Goal: Information Seeking & Learning: Learn about a topic

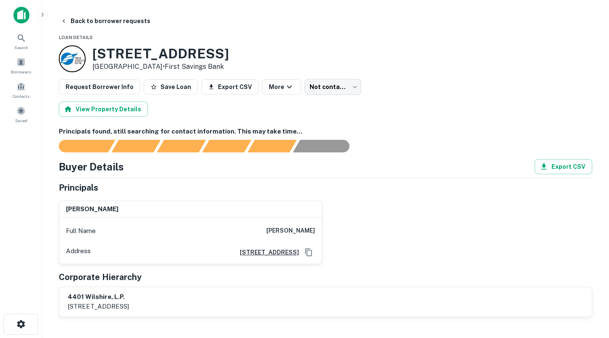
click at [8, 19] on div at bounding box center [21, 18] width 42 height 23
click at [19, 16] on img at bounding box center [21, 15] width 16 height 17
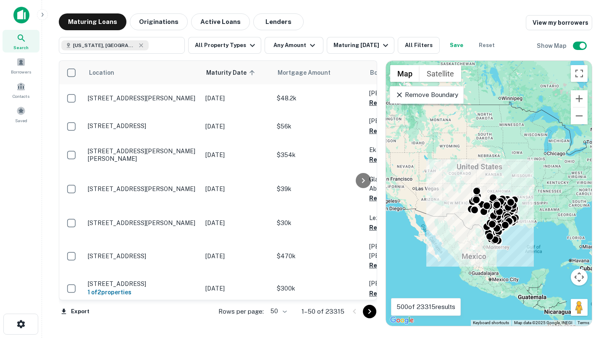
drag, startPoint x: 427, startPoint y: 180, endPoint x: 452, endPoint y: 206, distance: 36.5
click at [452, 206] on div "To activate drag with keyboard, press Alt + Enter. Once in keyboard drag state,…" at bounding box center [489, 193] width 206 height 265
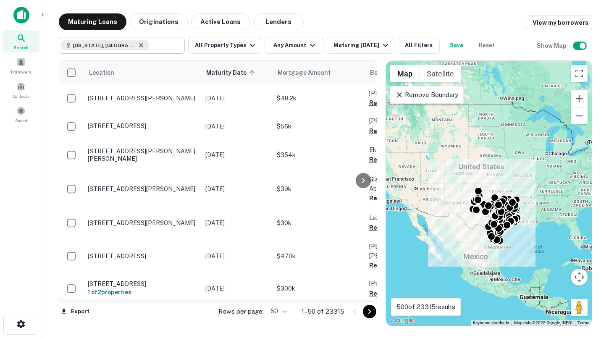
click at [139, 46] on icon at bounding box center [141, 45] width 4 height 4
type input "**********"
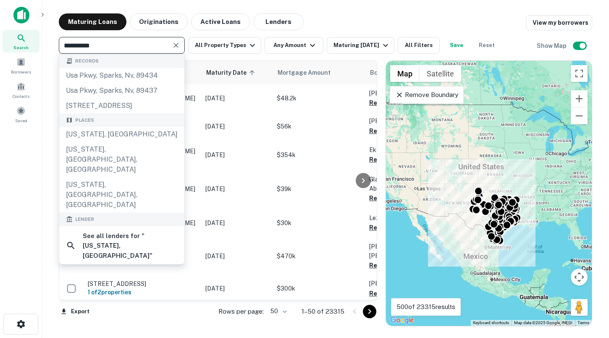
click at [175, 46] on icon "Clear" at bounding box center [175, 45] width 5 height 5
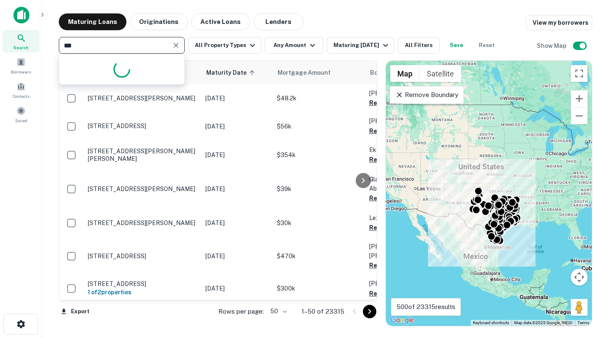
type input "****"
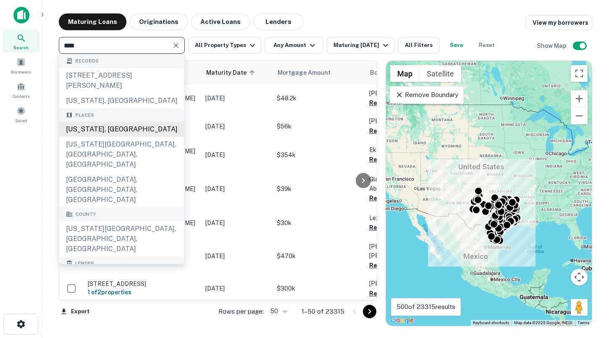
click at [103, 122] on div "[US_STATE], [GEOGRAPHIC_DATA]" at bounding box center [121, 129] width 125 height 15
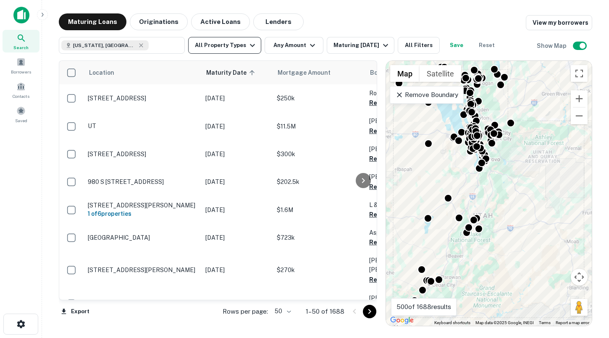
click at [224, 47] on button "All Property Types" at bounding box center [224, 45] width 73 height 17
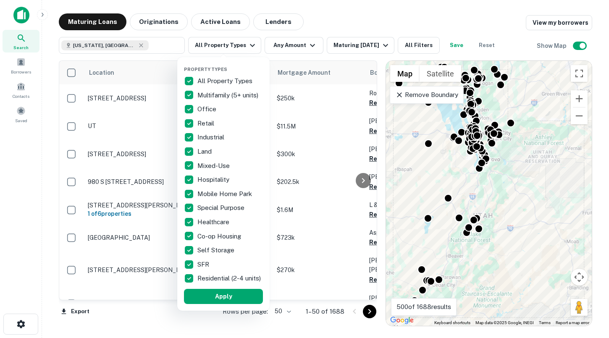
click at [287, 43] on div at bounding box center [304, 169] width 609 height 338
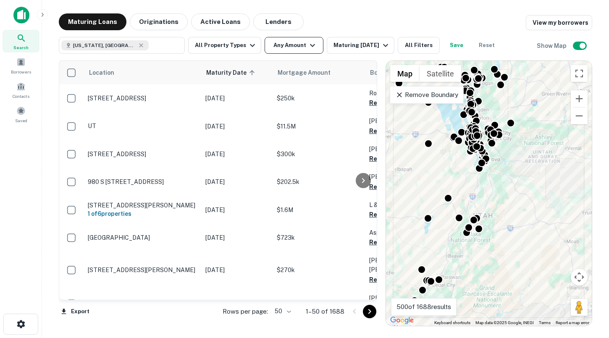
click at [285, 45] on button "Any Amount" at bounding box center [293, 45] width 59 height 17
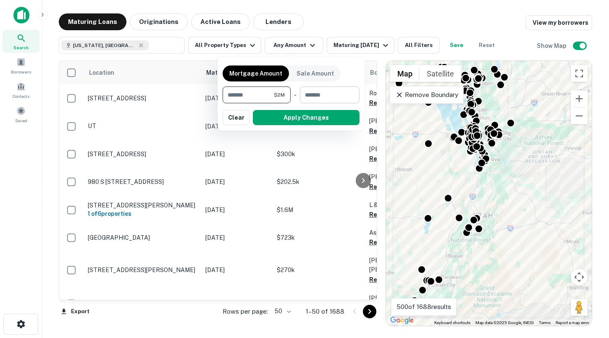
type input "*******"
click at [319, 99] on input "number" at bounding box center [327, 94] width 54 height 17
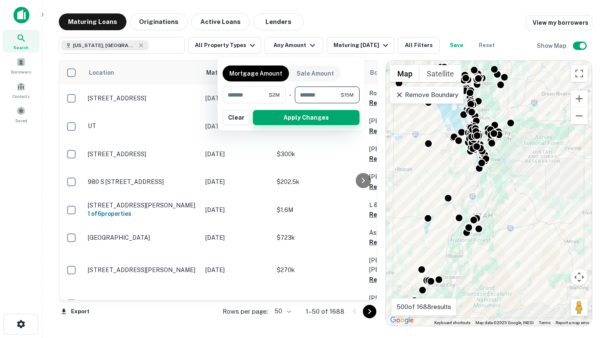
type input "********"
click at [327, 121] on button "Apply Changes" at bounding box center [306, 117] width 107 height 15
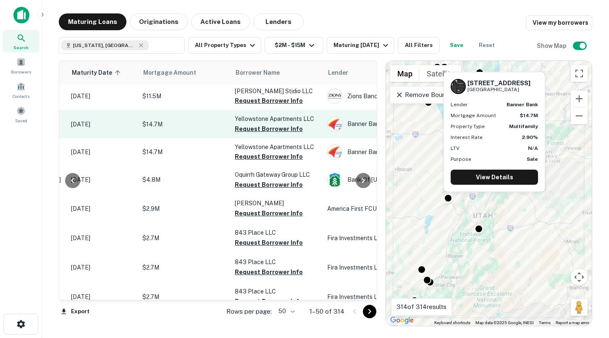
scroll to position [2, 119]
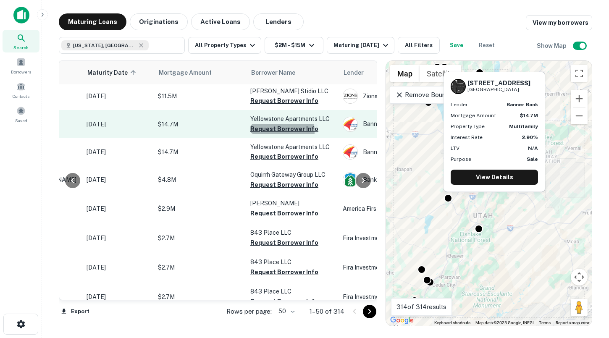
click at [272, 131] on button "Request Borrower Info" at bounding box center [284, 129] width 68 height 10
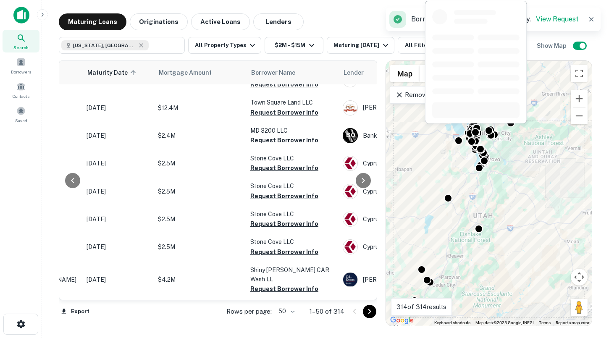
scroll to position [1233, 119]
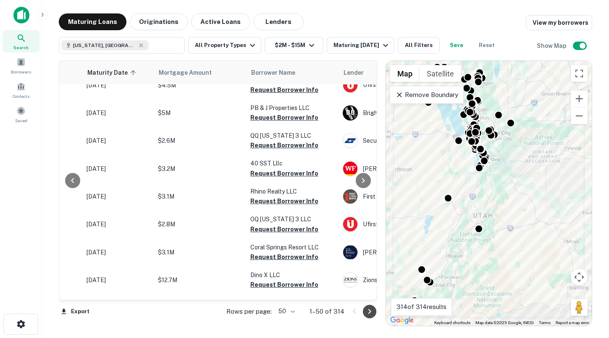
click at [372, 311] on icon "Go to next page" at bounding box center [369, 311] width 10 height 10
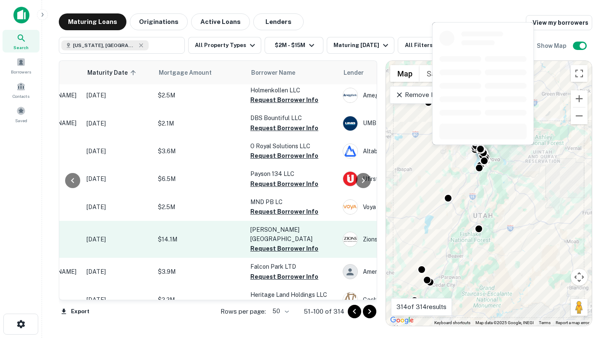
scroll to position [1242, 119]
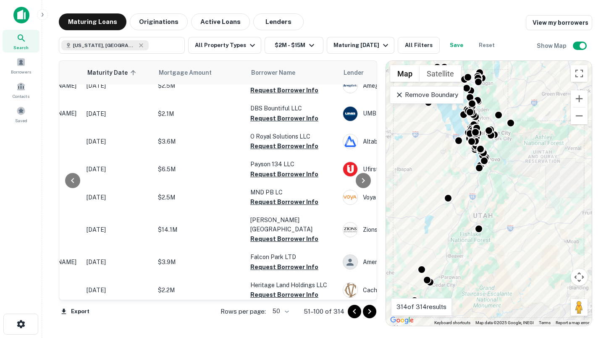
click at [365, 311] on icon "Go to next page" at bounding box center [369, 311] width 10 height 10
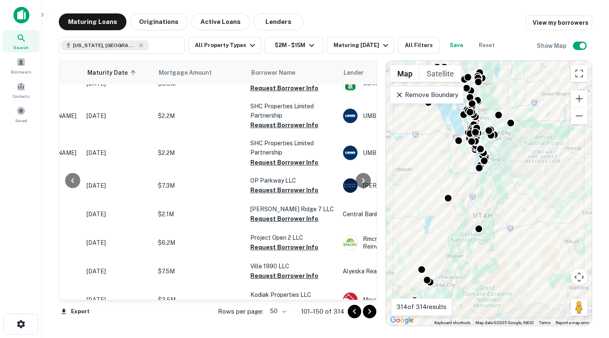
click at [371, 314] on icon "Go to next page" at bounding box center [369, 311] width 10 height 10
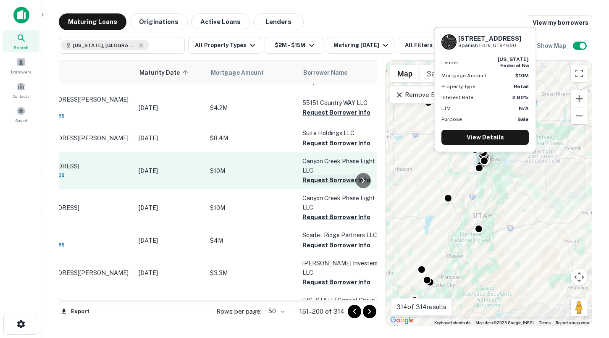
scroll to position [1243, 73]
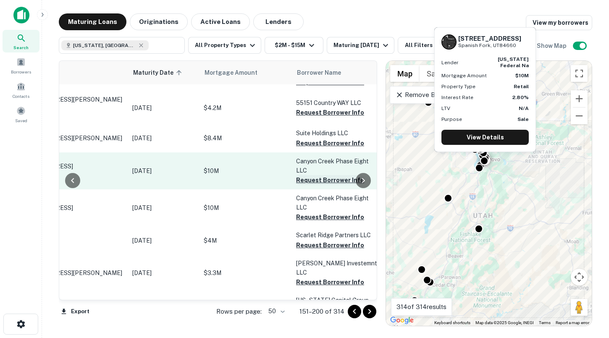
click at [310, 175] on button "Request Borrower Info" at bounding box center [330, 180] width 68 height 10
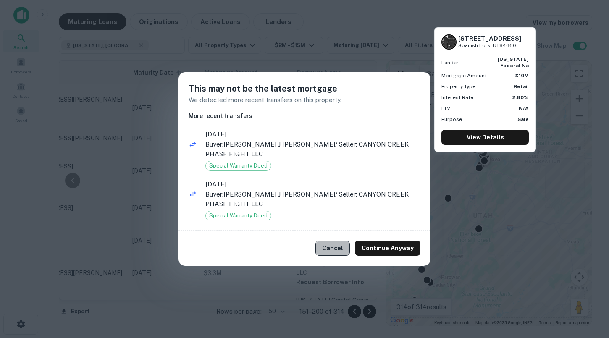
click at [335, 241] on button "Cancel" at bounding box center [332, 247] width 34 height 15
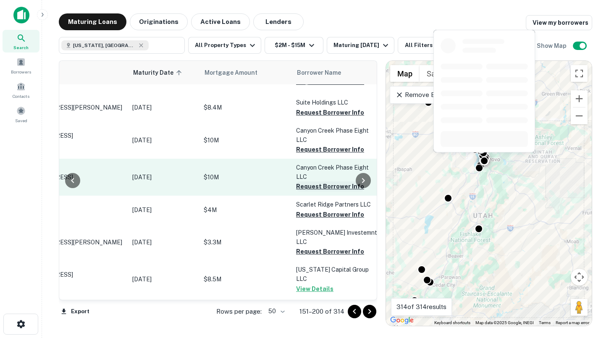
scroll to position [1279, 73]
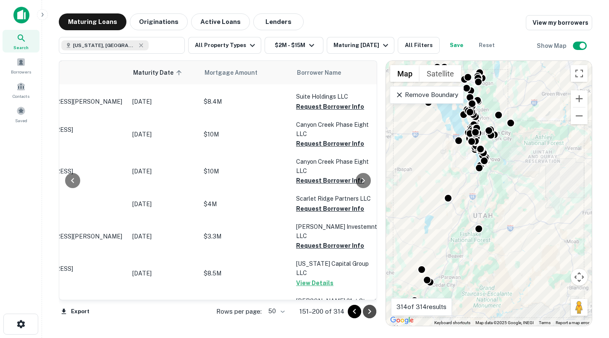
click at [366, 310] on icon "Go to next page" at bounding box center [369, 311] width 10 height 10
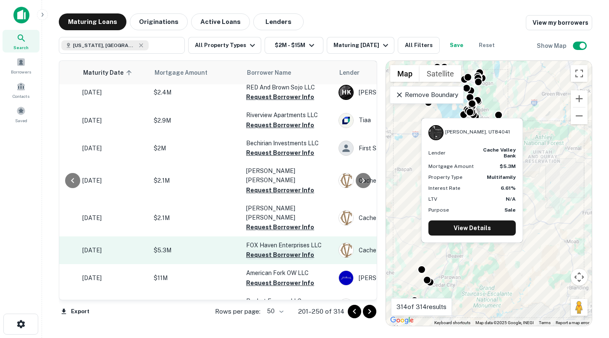
scroll to position [1226, 115]
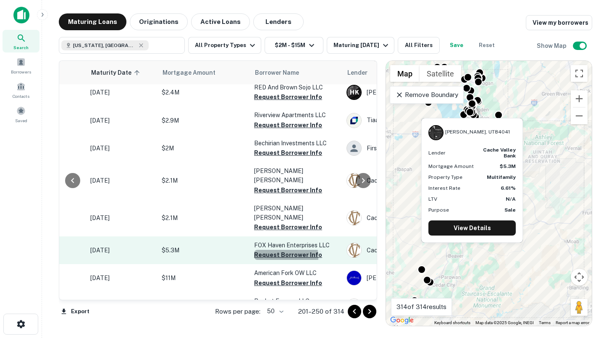
click at [283, 250] on button "Request Borrower Info" at bounding box center [288, 255] width 68 height 10
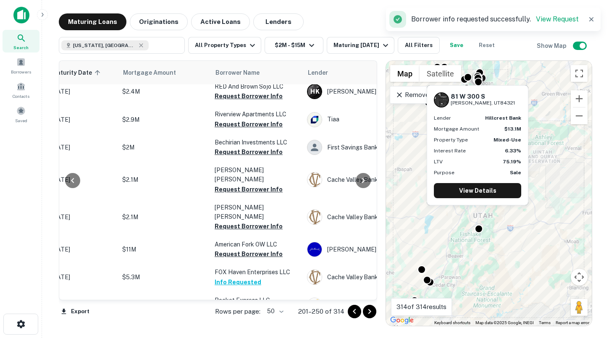
scroll to position [1227, 160]
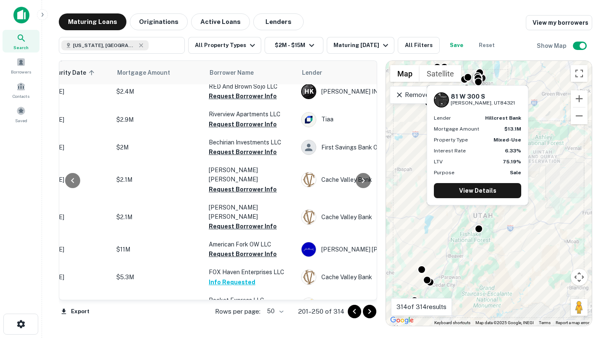
click at [264, 333] on button "Request Borrower Info" at bounding box center [243, 338] width 68 height 10
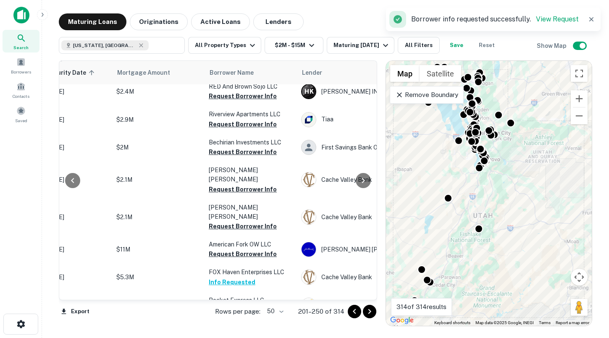
click at [366, 309] on icon "Go to next page" at bounding box center [369, 311] width 10 height 10
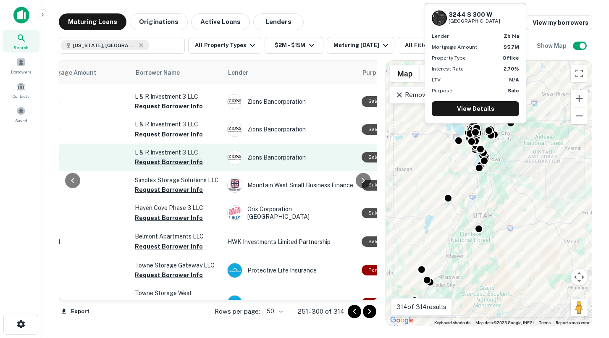
scroll to position [83, 234]
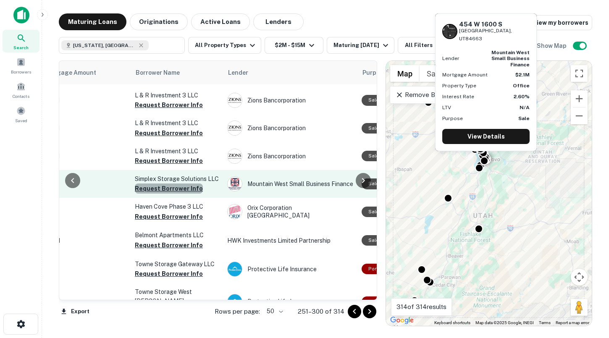
click at [168, 193] on button "Request Borrower Info" at bounding box center [169, 188] width 68 height 10
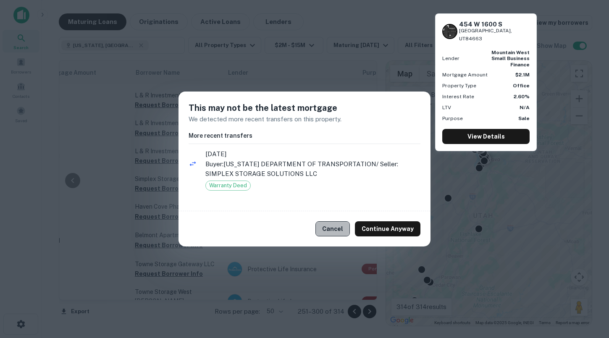
click at [342, 227] on button "Cancel" at bounding box center [332, 228] width 34 height 15
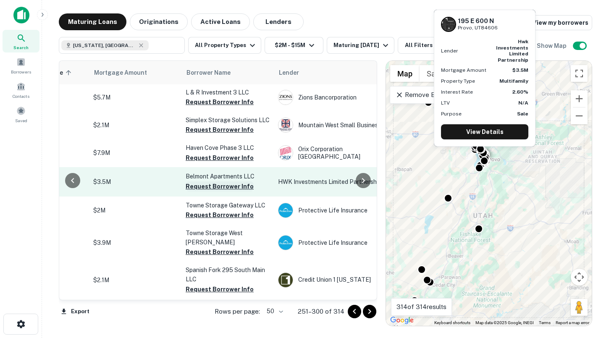
scroll to position [142, 180]
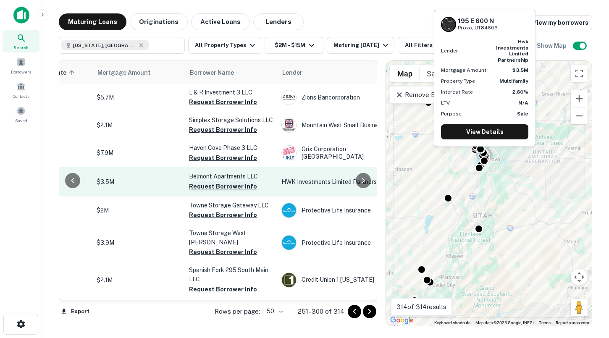
click at [201, 191] on button "Request Borrower Info" at bounding box center [223, 186] width 68 height 10
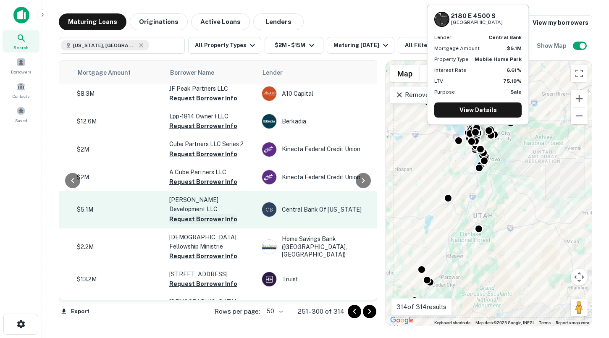
scroll to position [577, 201]
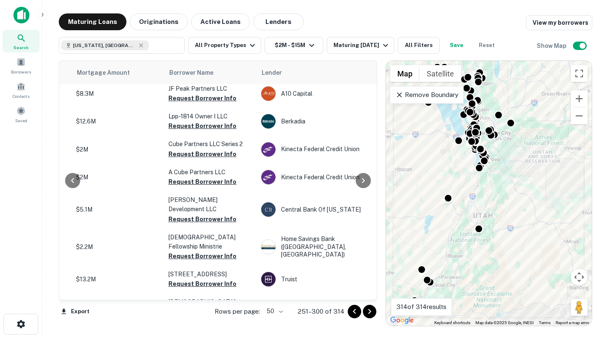
click at [374, 316] on icon "Go to next page" at bounding box center [369, 311] width 10 height 10
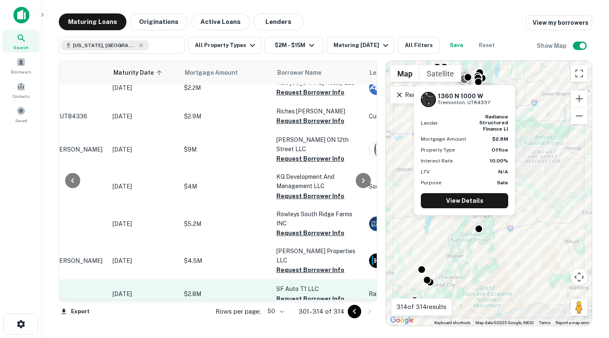
scroll to position [199, 91]
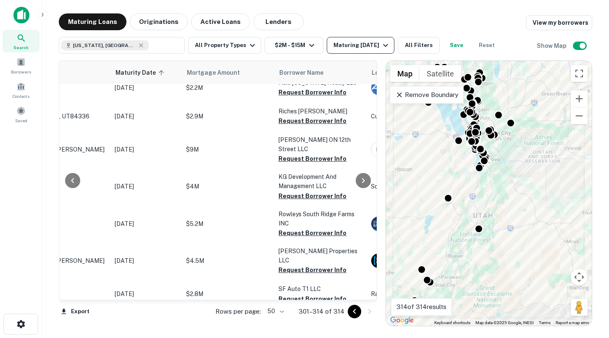
click at [360, 45] on div "Maturing [DATE]" at bounding box center [361, 45] width 57 height 10
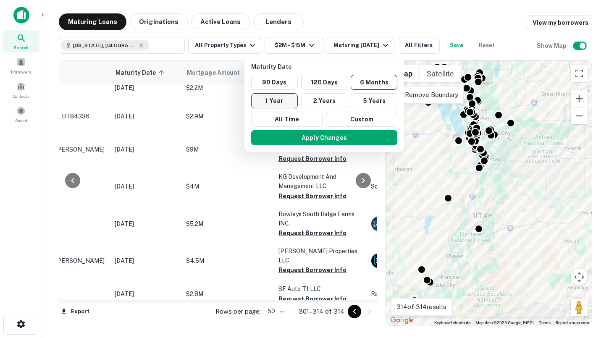
click at [284, 102] on button "1 Year" at bounding box center [274, 100] width 47 height 15
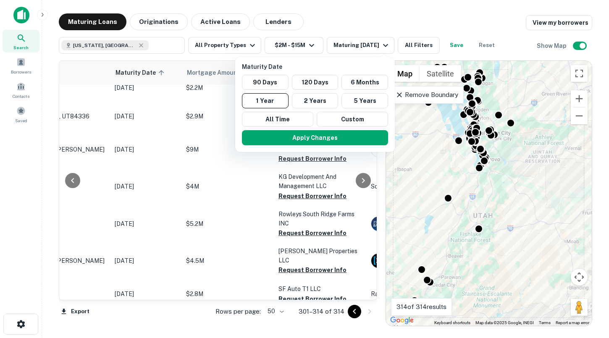
click at [294, 277] on div at bounding box center [304, 169] width 609 height 338
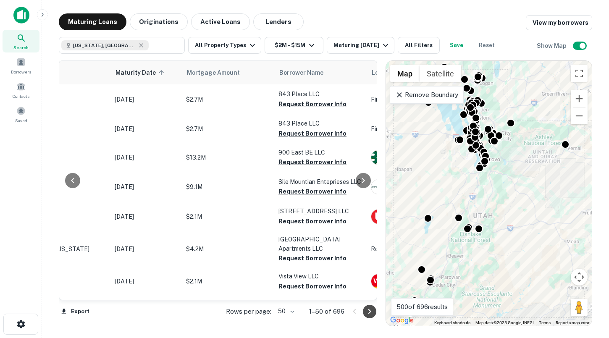
click at [368, 314] on icon "Go to next page" at bounding box center [369, 311] width 10 height 10
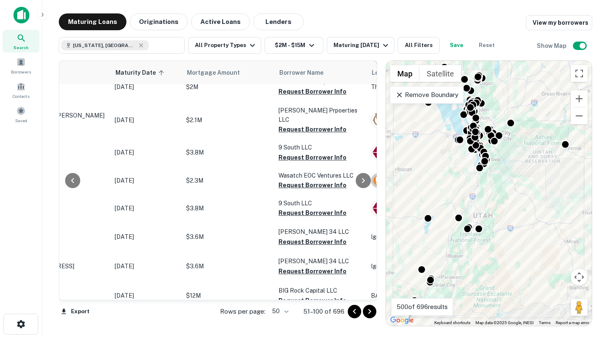
click at [368, 313] on icon "Go to next page" at bounding box center [369, 311] width 3 height 5
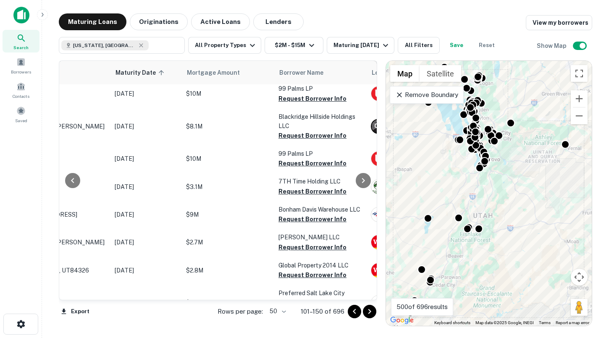
click at [368, 313] on icon "Go to next page" at bounding box center [369, 311] width 3 height 5
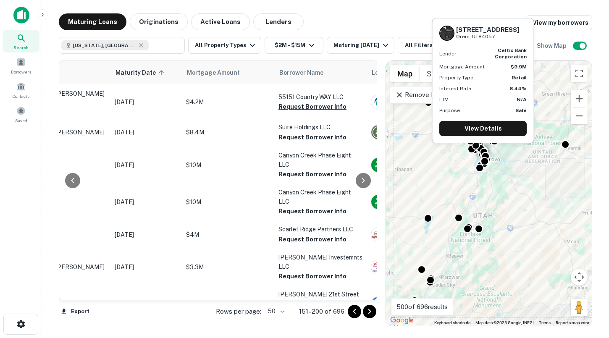
scroll to position [1279, 91]
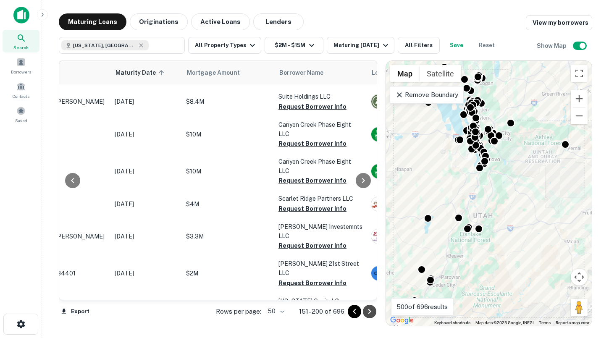
click at [368, 309] on icon "Go to next page" at bounding box center [369, 311] width 3 height 5
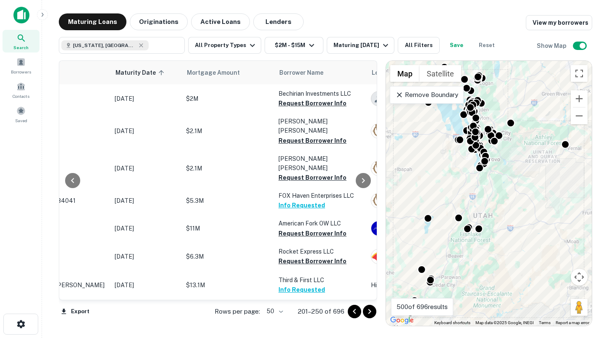
scroll to position [1227, 91]
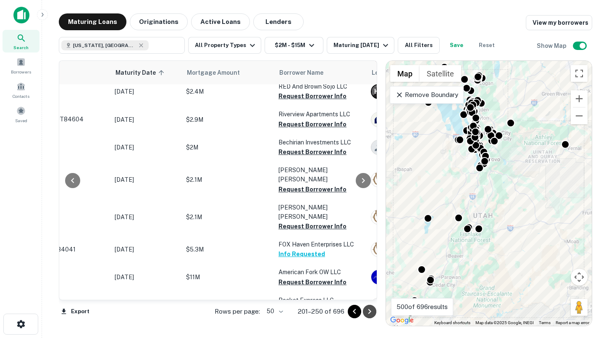
click at [374, 313] on icon "Go to next page" at bounding box center [369, 311] width 10 height 10
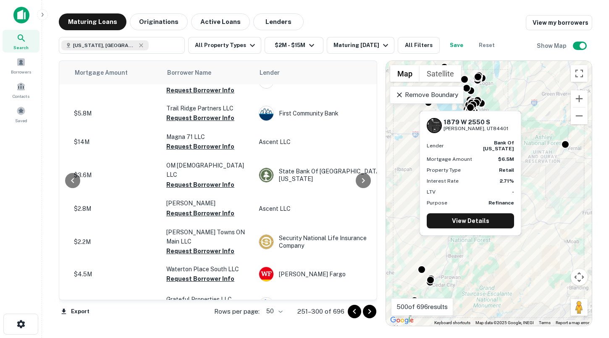
scroll to position [1281, 195]
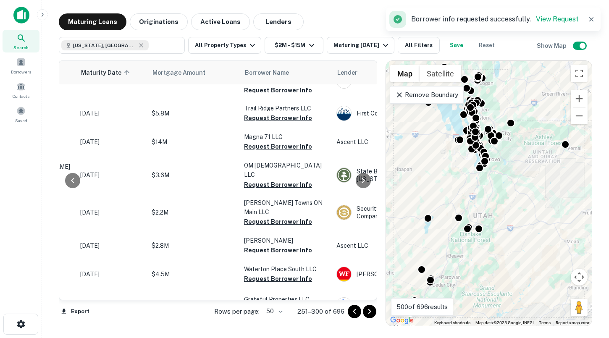
scroll to position [1281, 64]
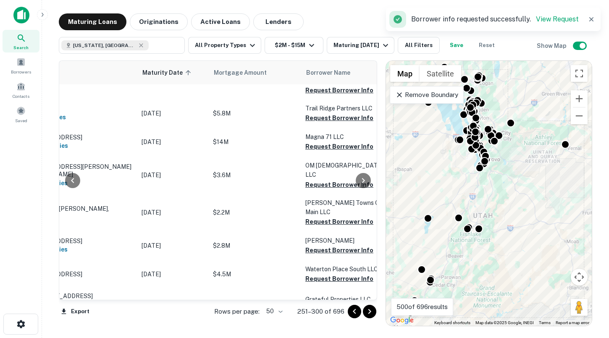
click at [368, 311] on icon "Go to next page" at bounding box center [369, 311] width 10 height 10
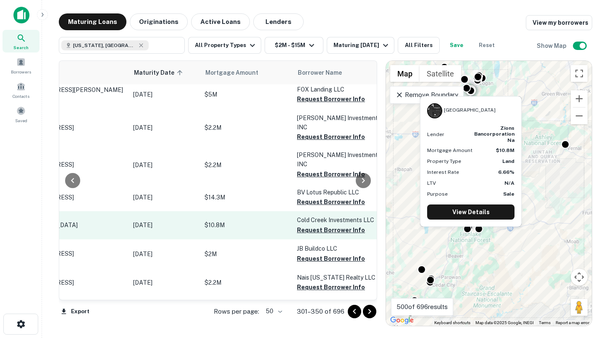
scroll to position [5, 98]
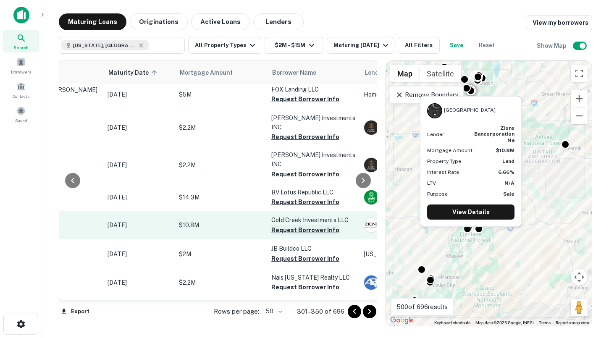
click at [282, 225] on button "Request Borrower Info" at bounding box center [305, 230] width 68 height 10
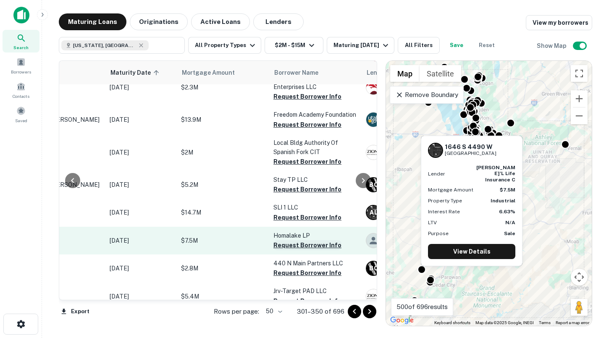
scroll to position [467, 90]
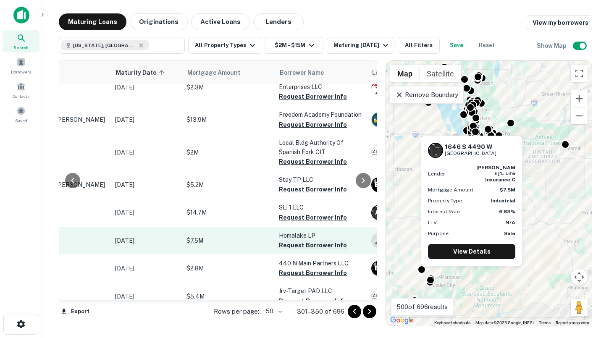
click at [300, 240] on button "Request Borrower Info" at bounding box center [313, 245] width 68 height 10
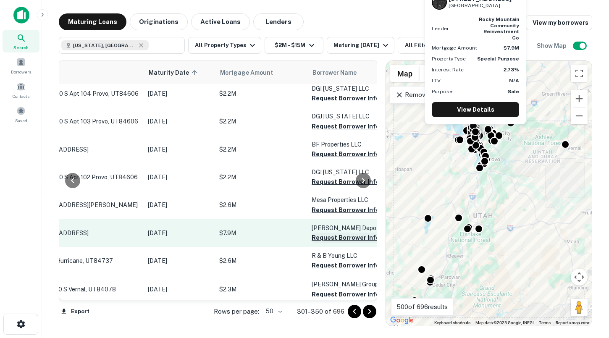
scroll to position [1176, 50]
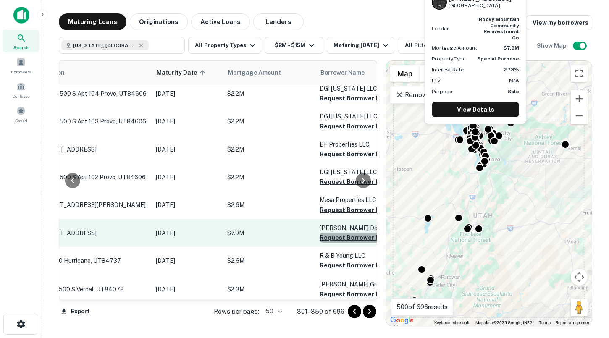
click at [340, 232] on button "Request Borrower Info" at bounding box center [353, 237] width 68 height 10
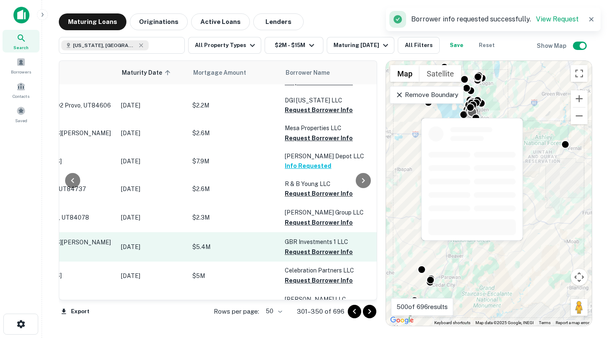
scroll to position [1262, 84]
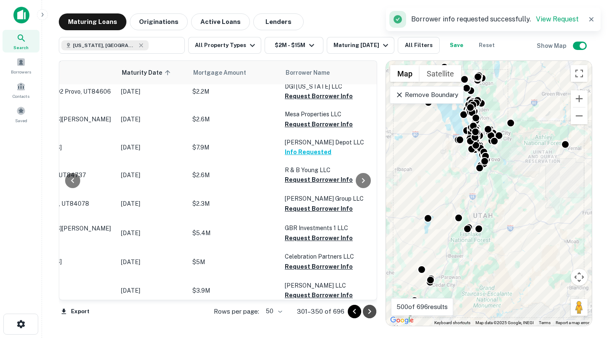
click at [368, 309] on icon "Go to next page" at bounding box center [369, 311] width 3 height 5
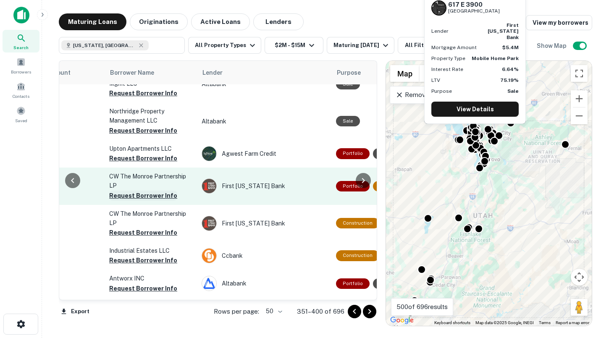
scroll to position [251, 215]
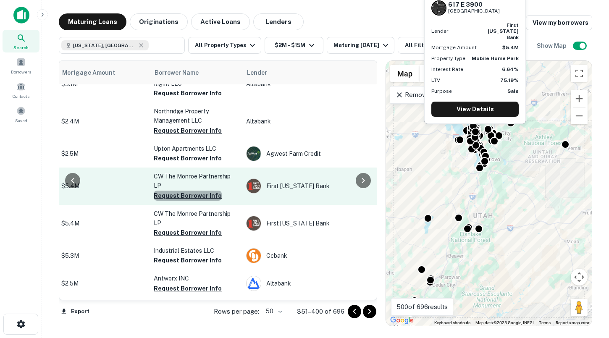
click at [192, 196] on button "Request Borrower Info" at bounding box center [188, 196] width 68 height 10
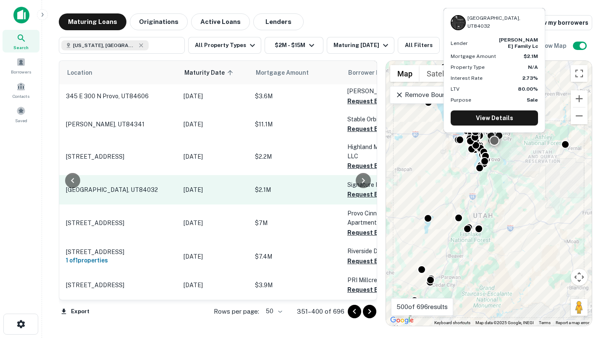
scroll to position [607, 89]
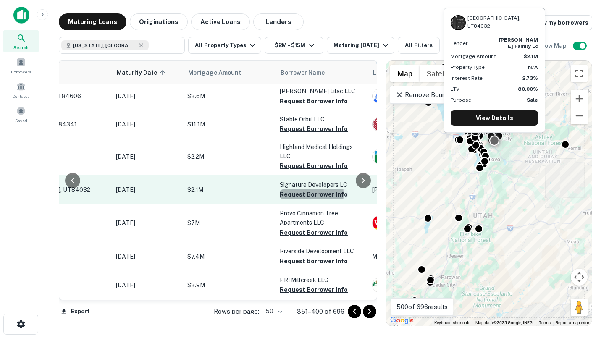
click at [289, 199] on button "Request Borrower Info" at bounding box center [313, 194] width 68 height 10
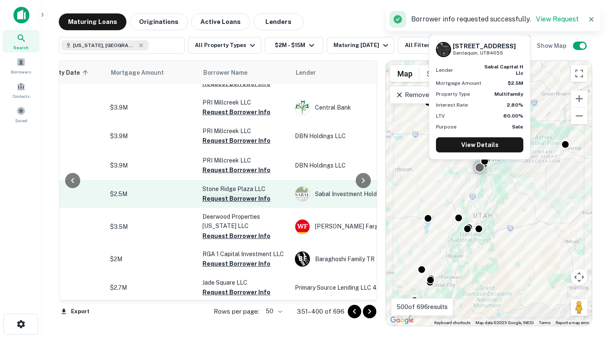
scroll to position [784, 231]
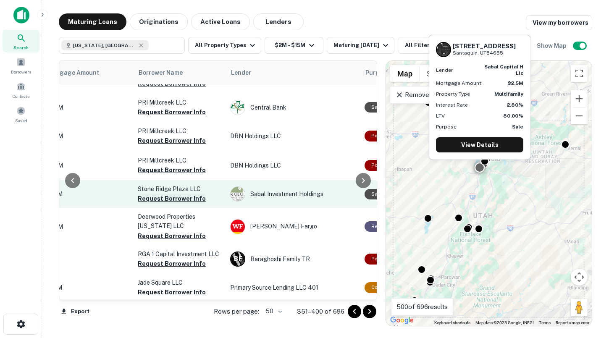
click at [191, 204] on button "Request Borrower Info" at bounding box center [172, 198] width 68 height 10
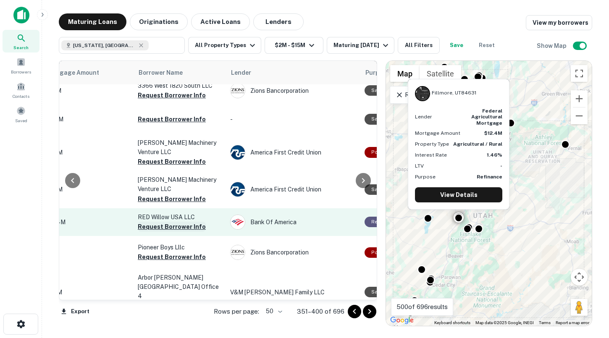
scroll to position [1300, 231]
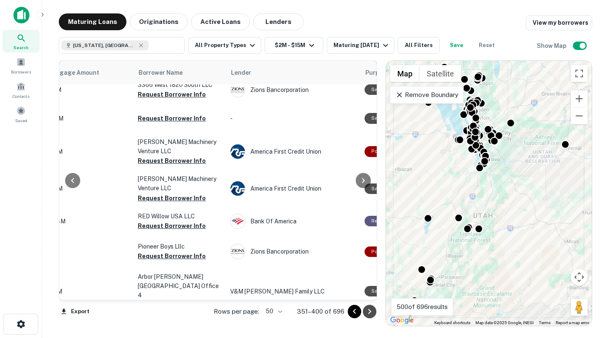
click at [365, 310] on icon "Go to next page" at bounding box center [369, 311] width 10 height 10
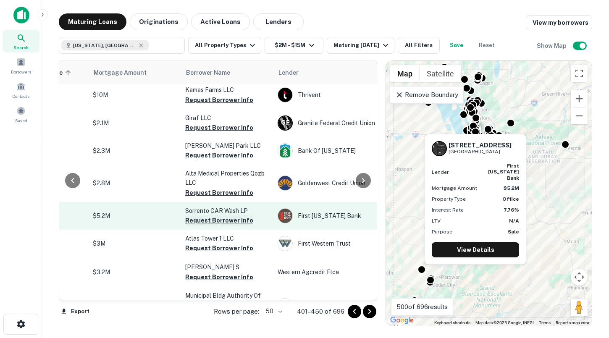
scroll to position [387, 189]
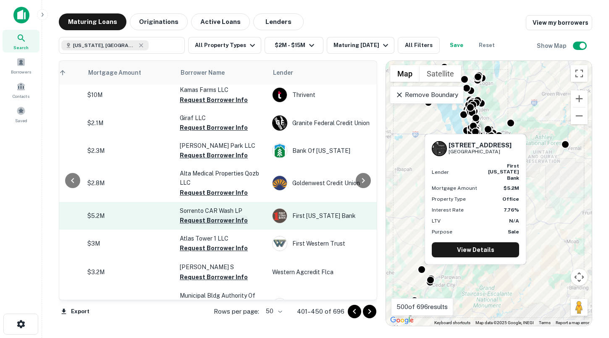
click at [221, 215] on button "Request Borrower Info" at bounding box center [214, 220] width 68 height 10
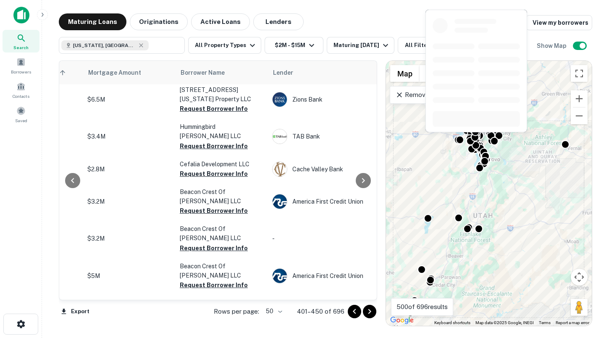
scroll to position [1290, 189]
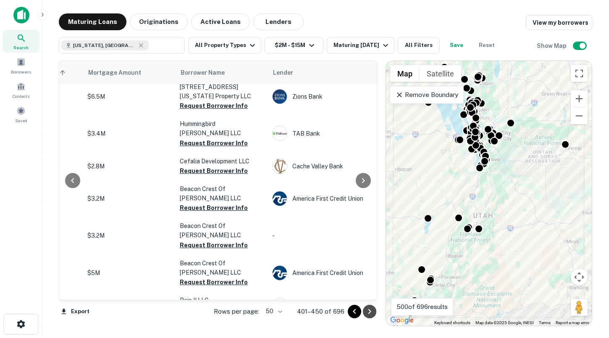
click at [366, 310] on icon "Go to next page" at bounding box center [369, 311] width 10 height 10
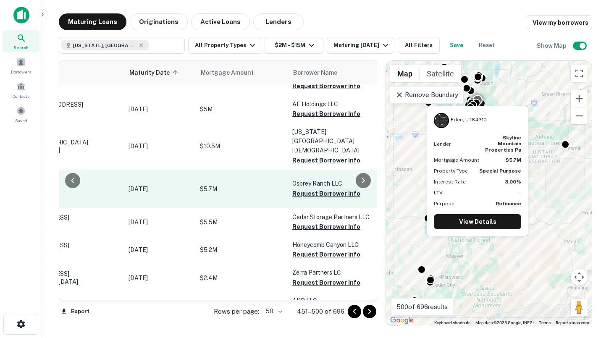
scroll to position [138, 82]
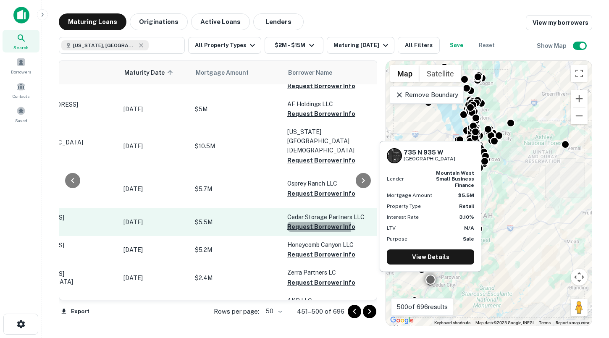
click at [306, 222] on button "Request Borrower Info" at bounding box center [321, 227] width 68 height 10
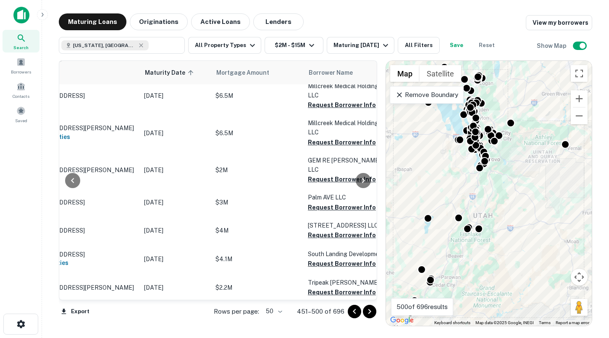
scroll to position [1053, 61]
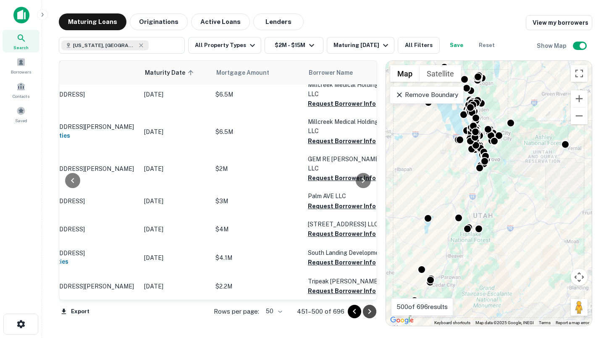
click at [369, 314] on icon "Go to next page" at bounding box center [369, 311] width 10 height 10
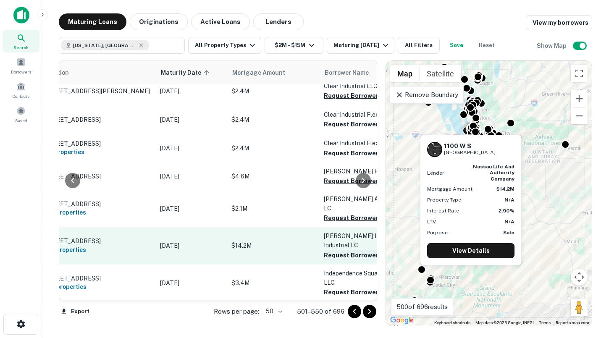
scroll to position [72, 45]
click at [338, 250] on button "Request Borrower Info" at bounding box center [358, 255] width 68 height 10
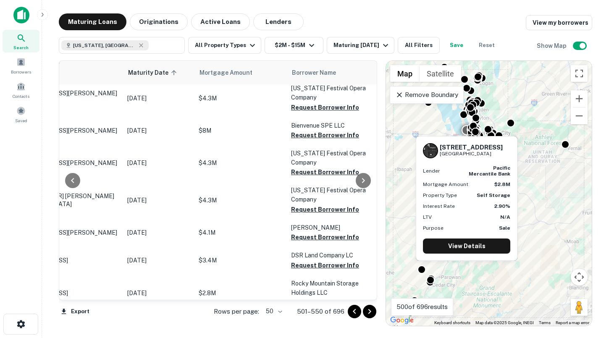
scroll to position [652, 82]
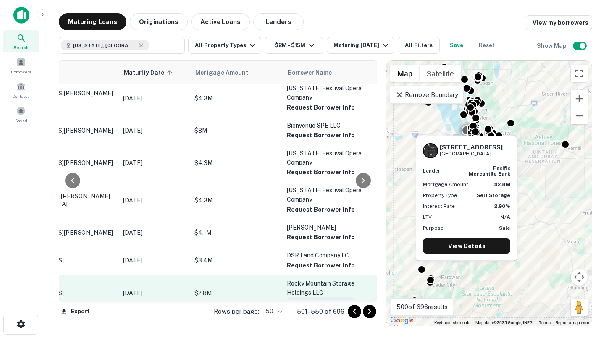
click at [306, 297] on button "Request Borrower Info" at bounding box center [321, 302] width 68 height 10
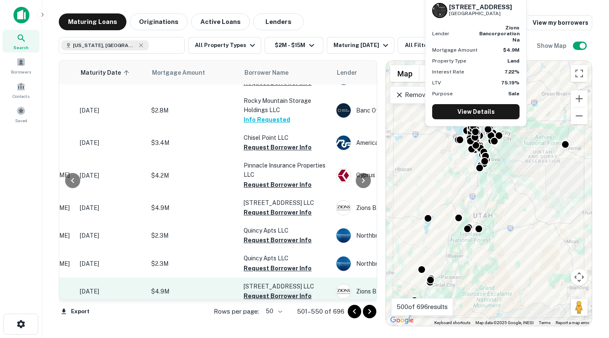
scroll to position [834, 125]
click at [300, 291] on button "Request Borrower Info" at bounding box center [278, 296] width 68 height 10
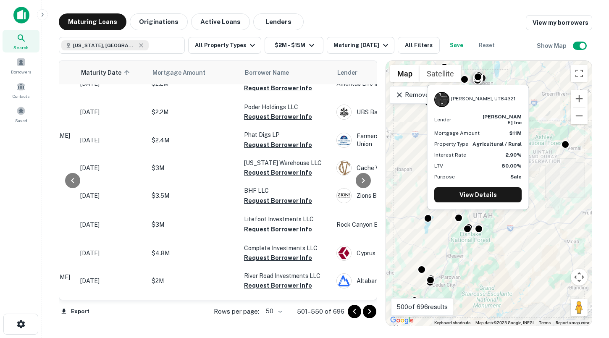
scroll to position [1227, 125]
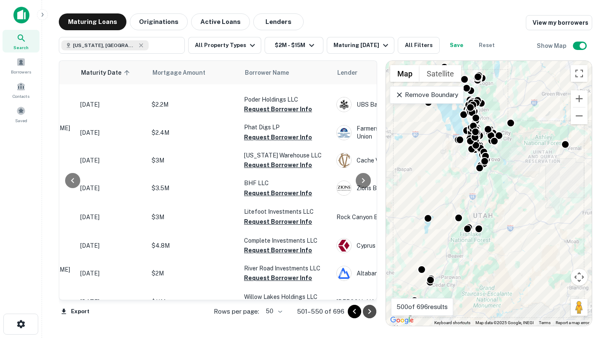
click at [373, 313] on icon "Go to next page" at bounding box center [369, 311] width 10 height 10
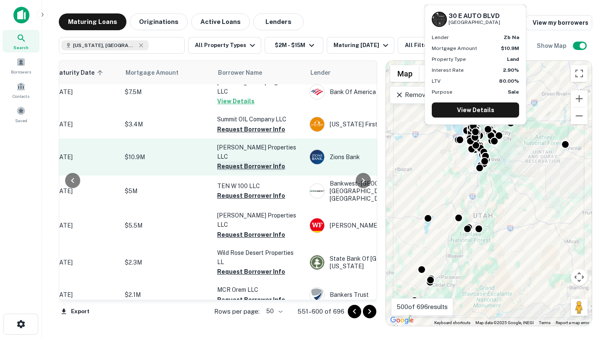
scroll to position [1293, 133]
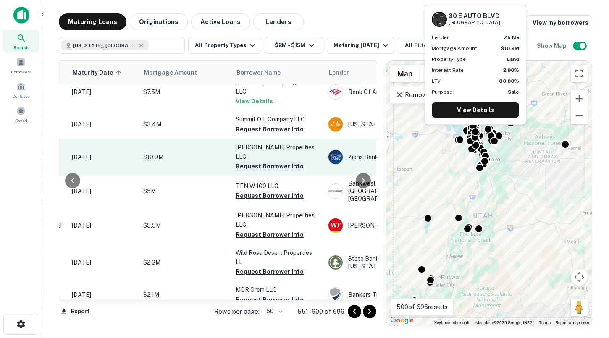
click at [262, 161] on button "Request Borrower Info" at bounding box center [269, 166] width 68 height 10
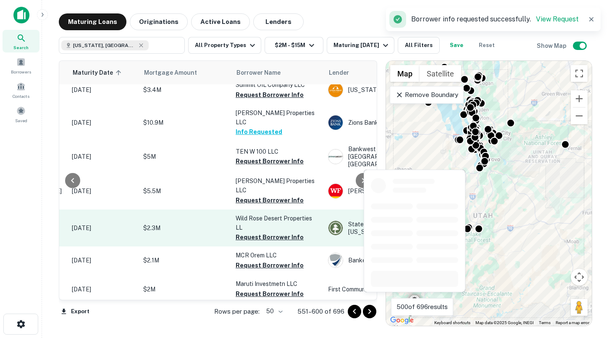
scroll to position [1345, 133]
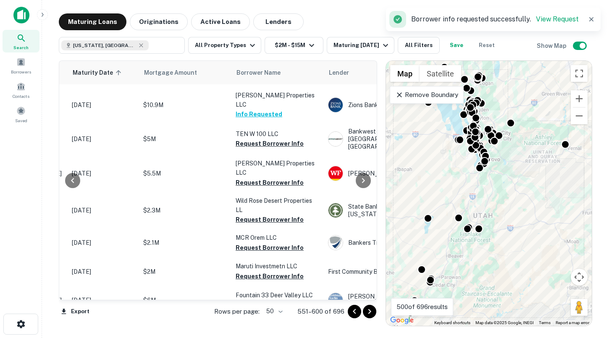
click at [365, 311] on icon "Go to next page" at bounding box center [369, 311] width 10 height 10
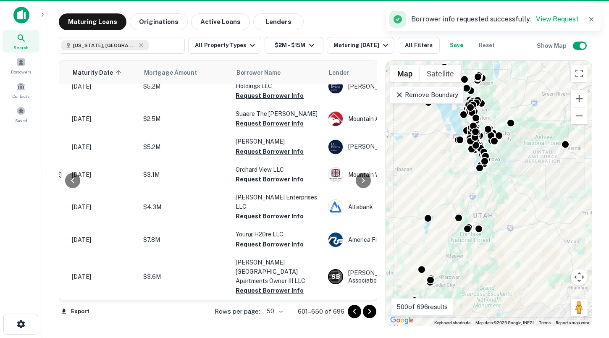
scroll to position [1273, 133]
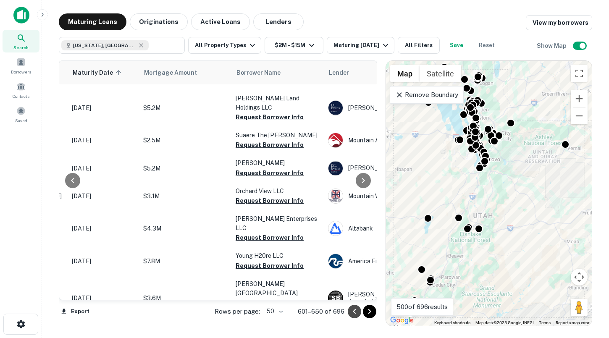
click at [356, 308] on icon "Go to previous page" at bounding box center [354, 311] width 10 height 10
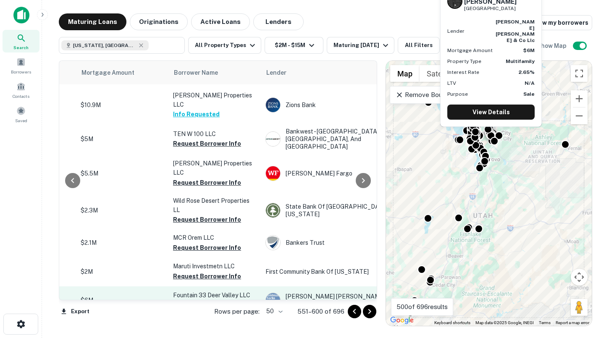
scroll to position [1345, 195]
click at [216, 300] on button "Request Borrower Info" at bounding box center [208, 305] width 68 height 10
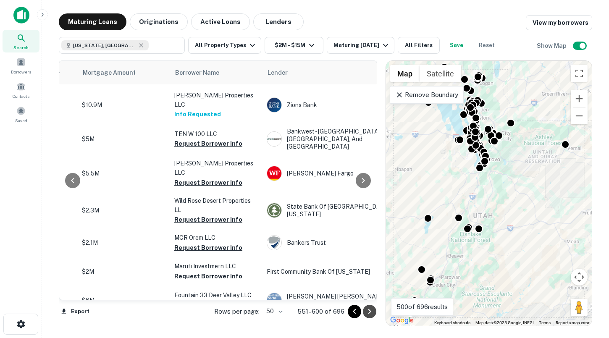
click at [369, 313] on icon "Go to next page" at bounding box center [369, 311] width 10 height 10
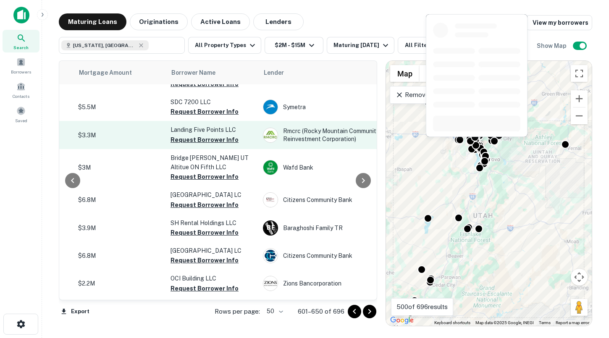
scroll to position [504, 199]
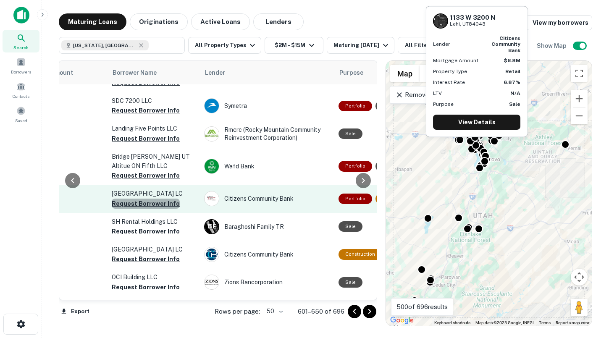
click at [156, 208] on button "Request Borrower Info" at bounding box center [146, 204] width 68 height 10
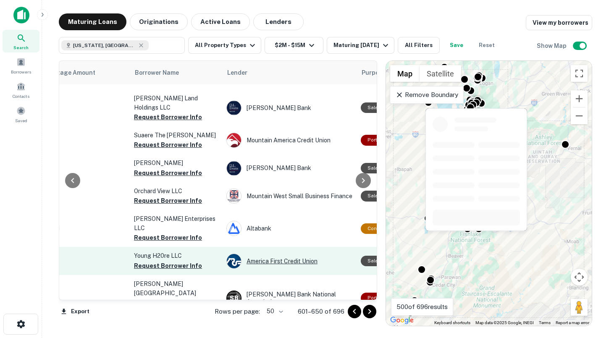
scroll to position [1273, 114]
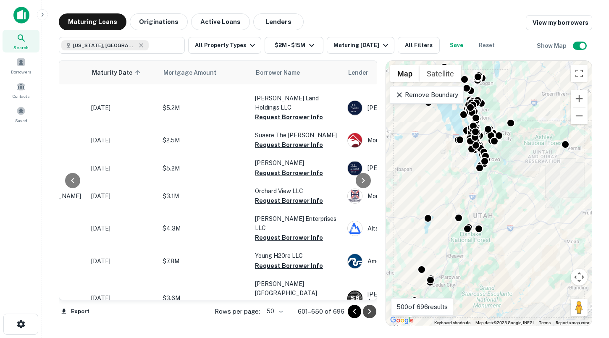
click at [368, 312] on icon "Go to next page" at bounding box center [369, 311] width 10 height 10
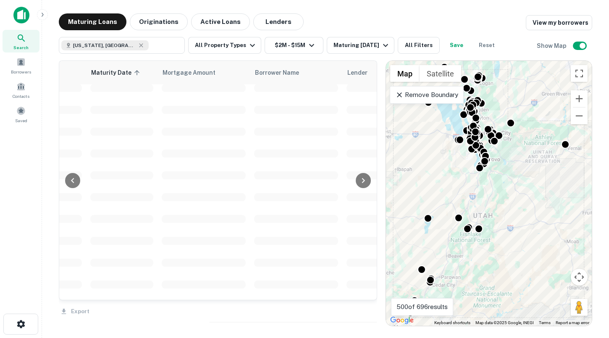
click at [418, 92] on p "Remove Boundary" at bounding box center [426, 95] width 63 height 10
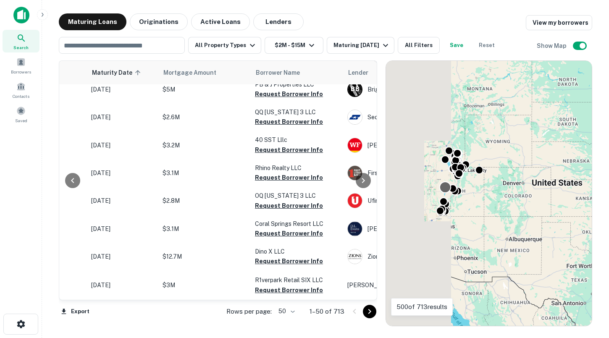
scroll to position [1233, 114]
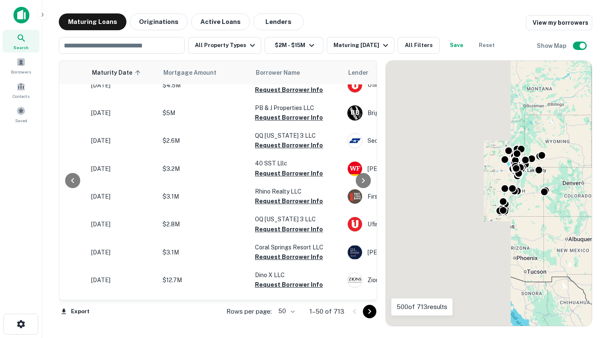
drag, startPoint x: 473, startPoint y: 219, endPoint x: 535, endPoint y: 219, distance: 62.1
click at [535, 219] on div "To activate drag with keyboard, press Alt + Enter. Once in keyboard drag state,…" at bounding box center [489, 193] width 206 height 265
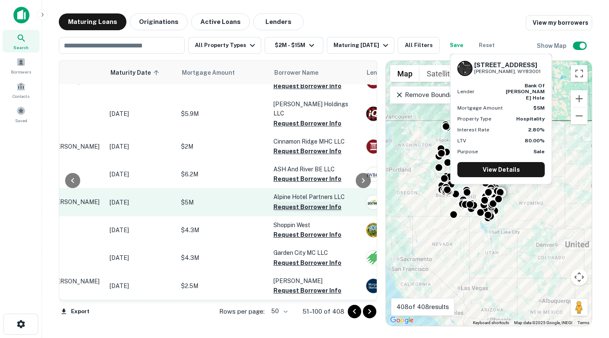
scroll to position [1240, 143]
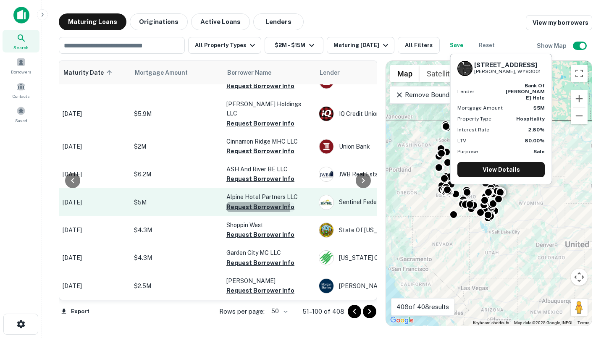
click at [238, 202] on button "Request Borrower Info" at bounding box center [260, 207] width 68 height 10
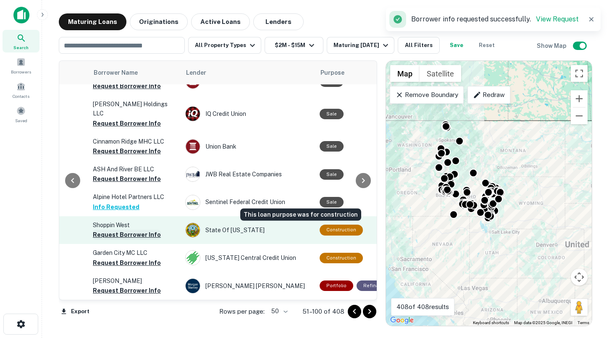
scroll to position [1240, 213]
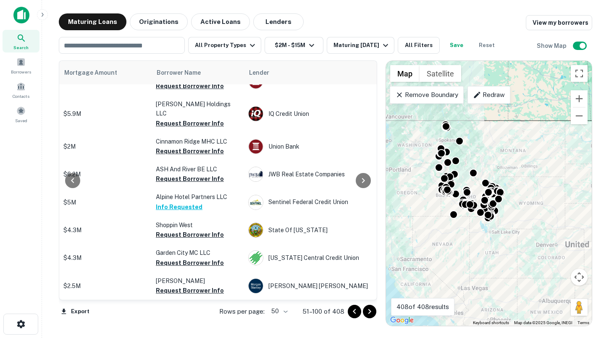
click at [370, 312] on icon "Go to next page" at bounding box center [369, 311] width 10 height 10
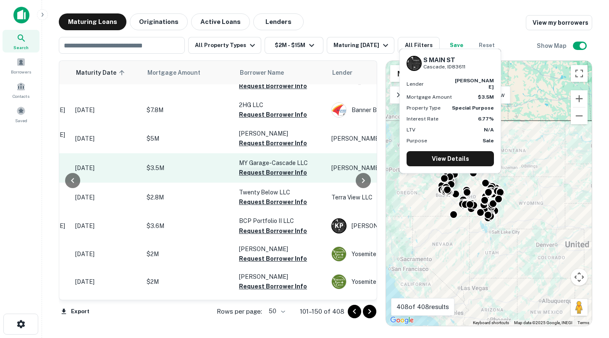
scroll to position [186, 126]
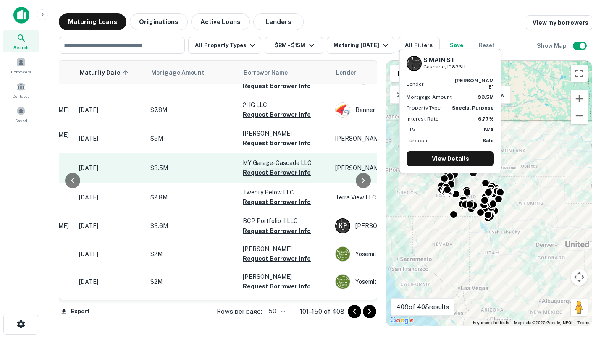
click at [259, 175] on button "Request Borrower Info" at bounding box center [277, 172] width 68 height 10
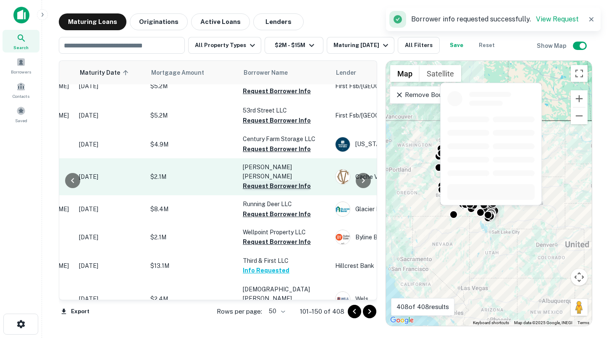
scroll to position [889, 126]
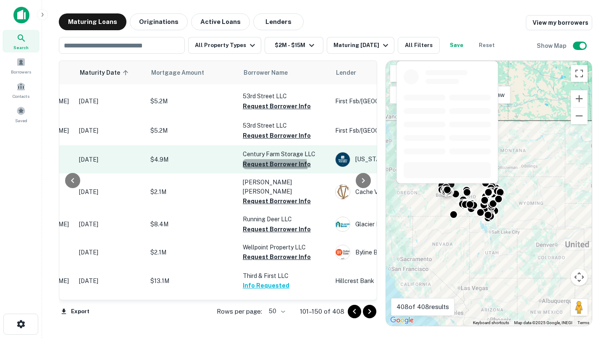
click at [266, 159] on button "Request Borrower Info" at bounding box center [277, 164] width 68 height 10
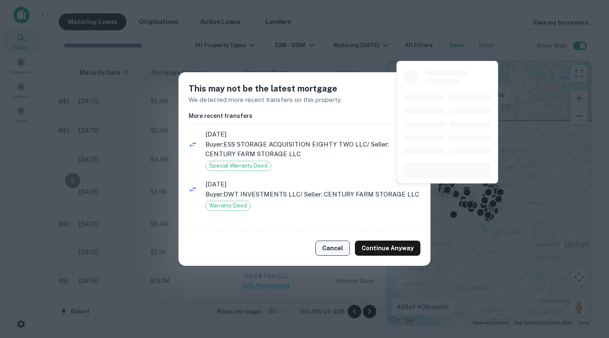
click at [332, 249] on button "Cancel" at bounding box center [332, 247] width 34 height 15
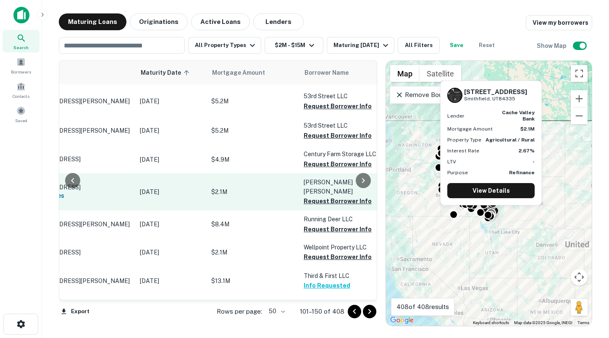
scroll to position [889, 107]
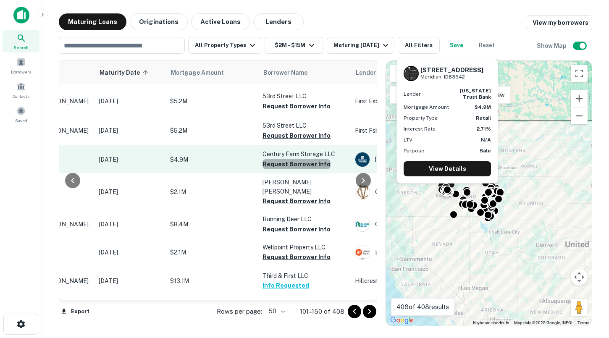
click at [297, 159] on button "Request Borrower Info" at bounding box center [296, 164] width 68 height 10
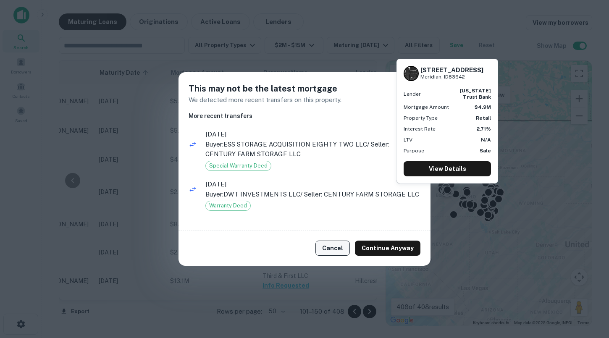
click at [345, 250] on button "Cancel" at bounding box center [332, 247] width 34 height 15
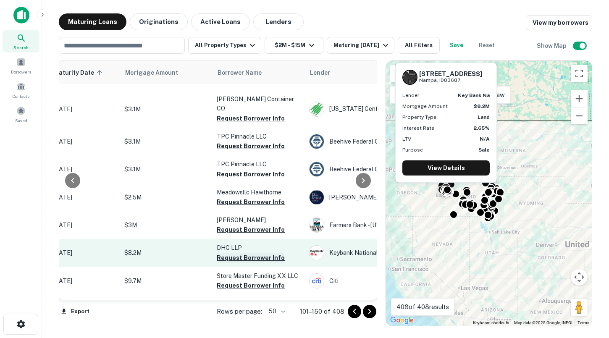
scroll to position [1224, 138]
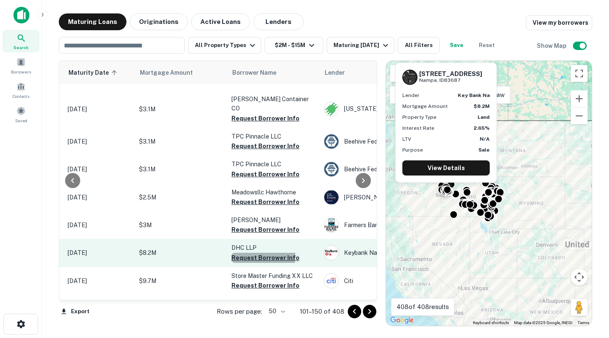
click at [246, 253] on button "Request Borrower Info" at bounding box center [265, 258] width 68 height 10
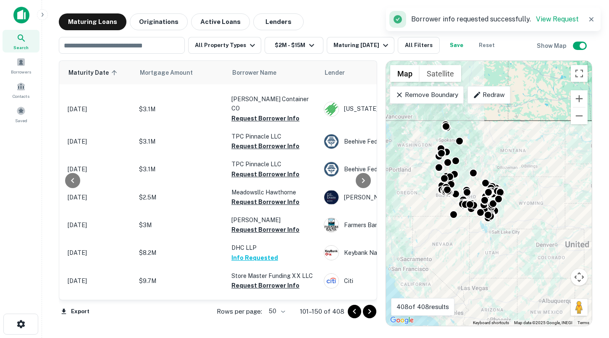
click at [371, 313] on icon "Go to next page" at bounding box center [369, 311] width 10 height 10
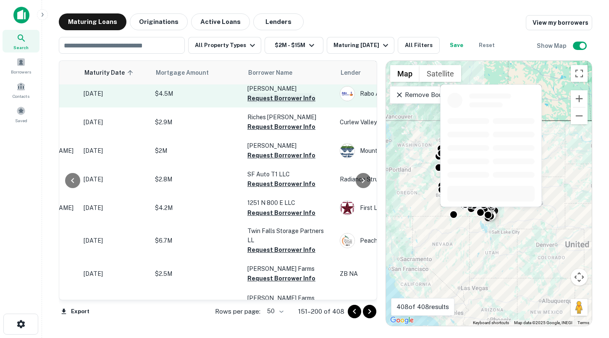
scroll to position [432, 122]
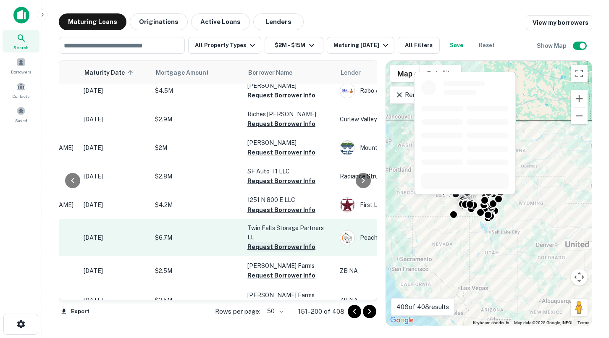
click at [272, 242] on button "Request Borrower Info" at bounding box center [281, 247] width 68 height 10
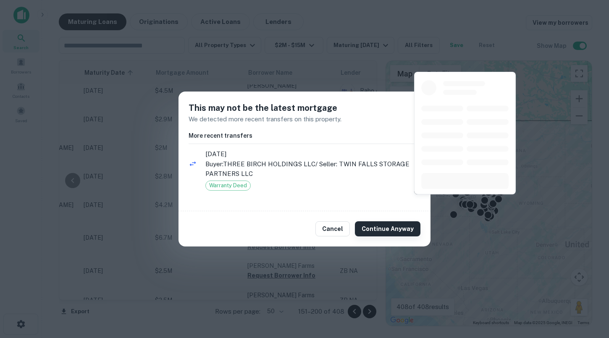
click at [378, 228] on button "Continue Anyway" at bounding box center [387, 228] width 65 height 15
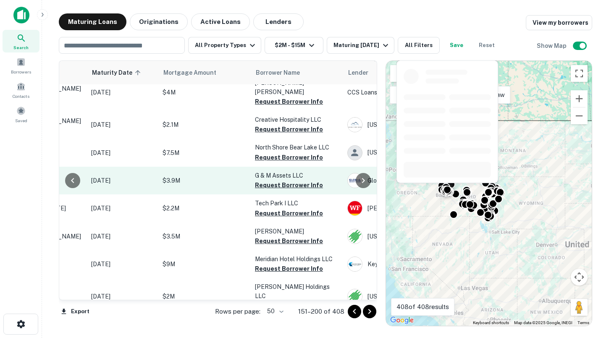
scroll to position [1221, 114]
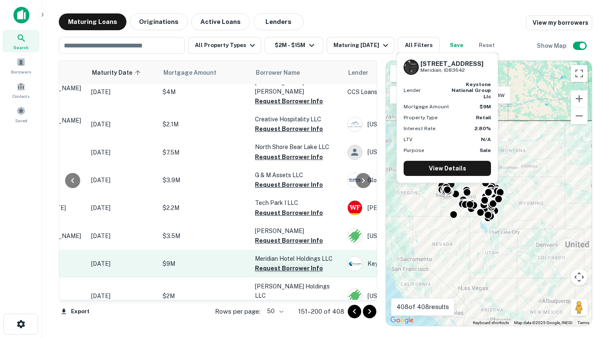
click at [279, 263] on button "Request Borrower Info" at bounding box center [289, 268] width 68 height 10
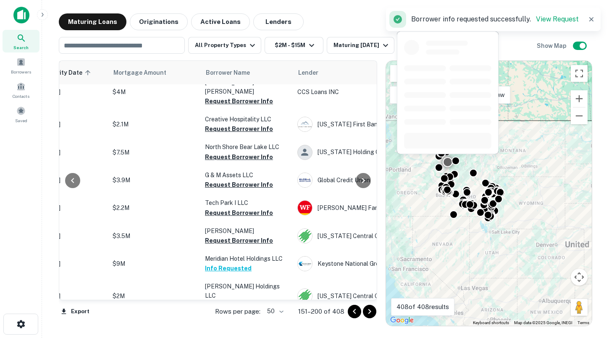
scroll to position [1241, 164]
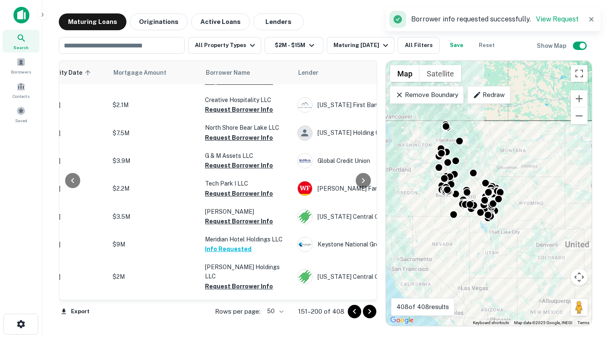
click at [369, 313] on icon "Go to next page" at bounding box center [369, 311] width 10 height 10
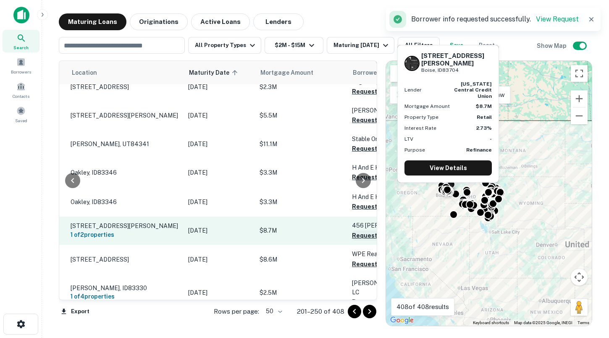
scroll to position [171, 73]
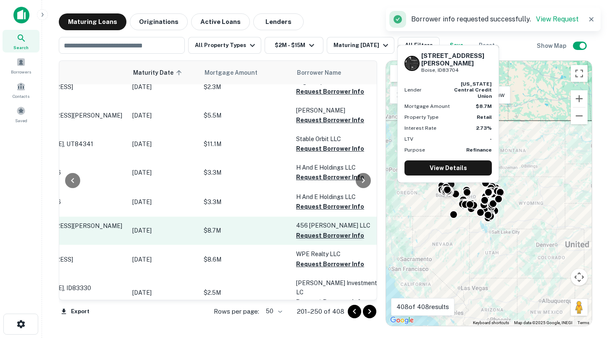
click at [320, 230] on button "Request Borrower Info" at bounding box center [330, 235] width 68 height 10
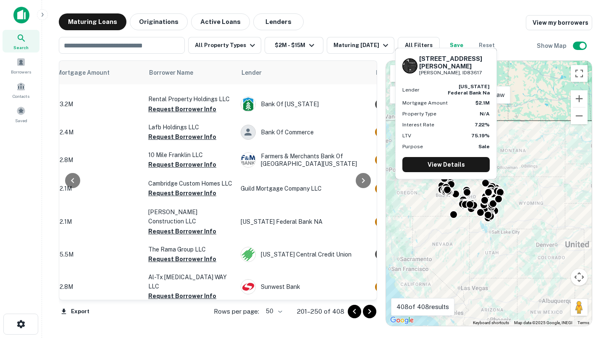
scroll to position [1224, 221]
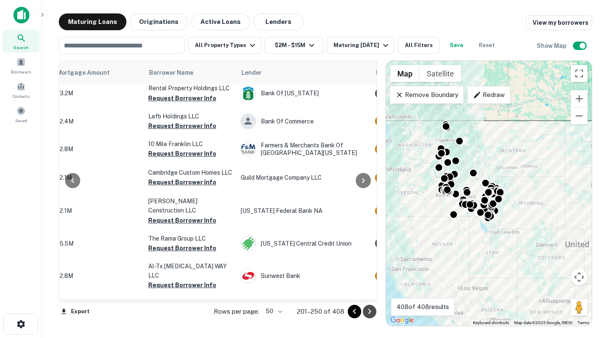
click at [371, 308] on icon "Go to next page" at bounding box center [369, 311] width 10 height 10
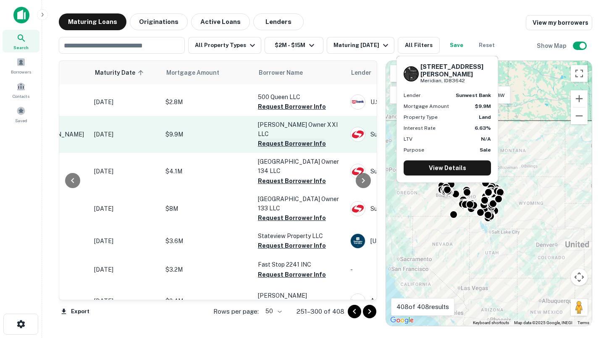
scroll to position [408, 111]
click at [285, 138] on button "Request Borrower Info" at bounding box center [292, 143] width 68 height 10
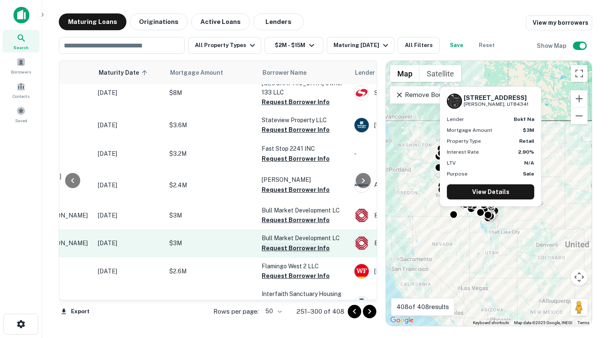
scroll to position [524, 105]
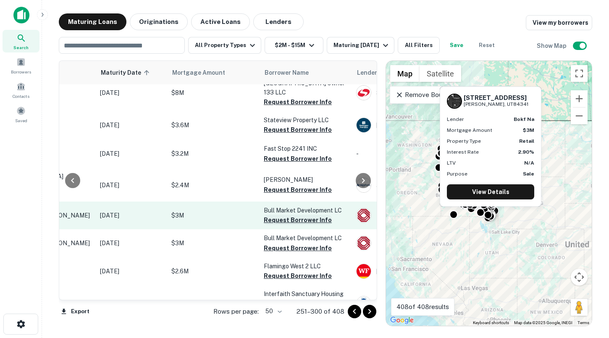
click at [290, 215] on button "Request Borrower Info" at bounding box center [298, 220] width 68 height 10
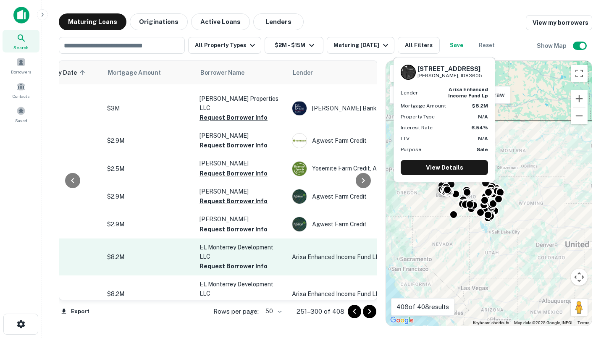
scroll to position [798, 170]
click at [240, 261] on button "Request Borrower Info" at bounding box center [233, 266] width 68 height 10
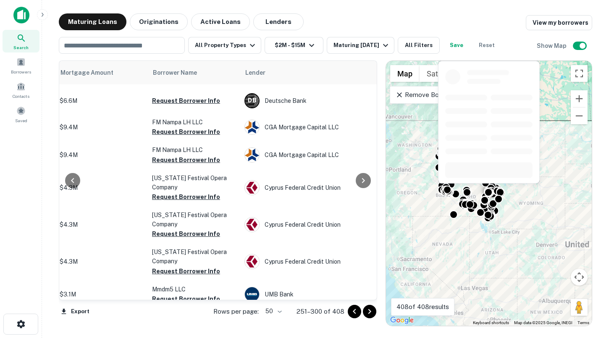
scroll to position [1235, 217]
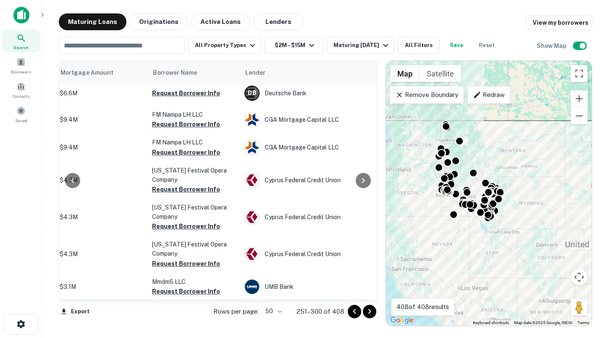
click at [368, 313] on icon "Go to next page" at bounding box center [369, 311] width 10 height 10
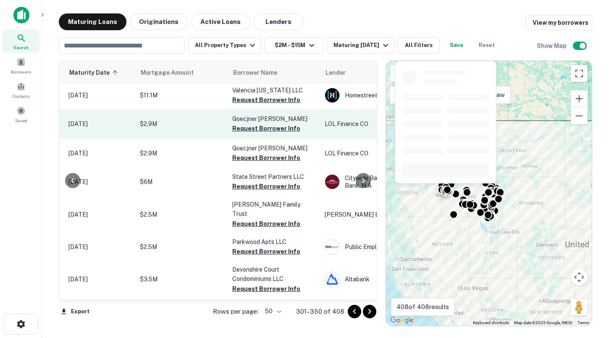
scroll to position [355, 137]
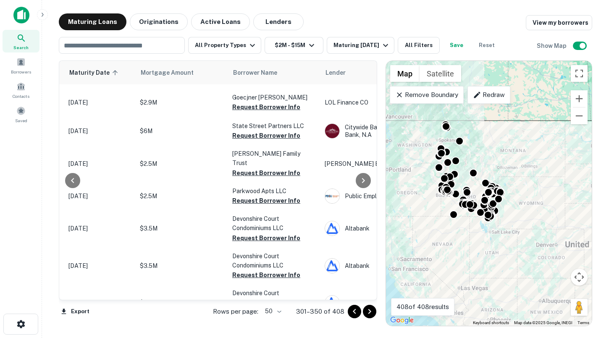
click at [415, 91] on p "Remove Boundary" at bounding box center [426, 95] width 63 height 10
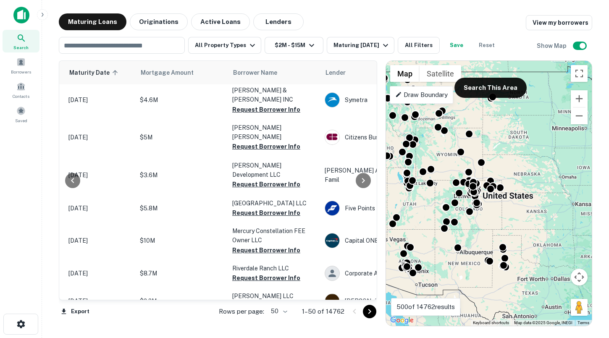
drag, startPoint x: 491, startPoint y: 250, endPoint x: 407, endPoint y: 201, distance: 98.2
click at [407, 201] on div "To activate drag with keyboard, press Alt + Enter. Once in keyboard drag state,…" at bounding box center [489, 193] width 206 height 265
click at [409, 92] on p "Draw Boundary" at bounding box center [421, 95] width 52 height 10
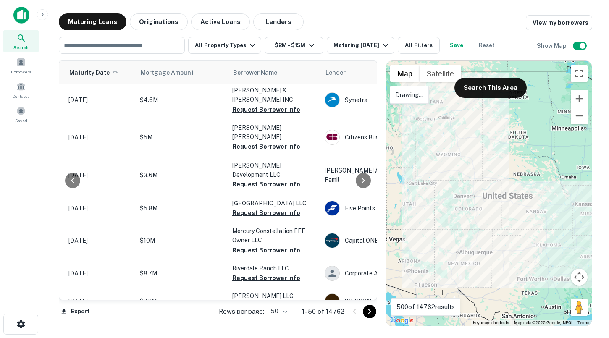
click at [412, 101] on div "Drawing..." at bounding box center [408, 95] width 39 height 18
click at [428, 126] on div at bounding box center [489, 193] width 206 height 265
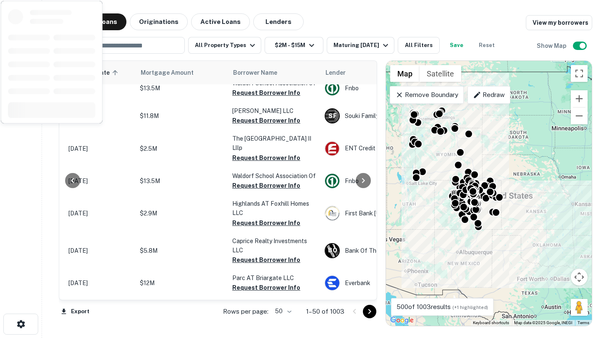
scroll to position [967, 137]
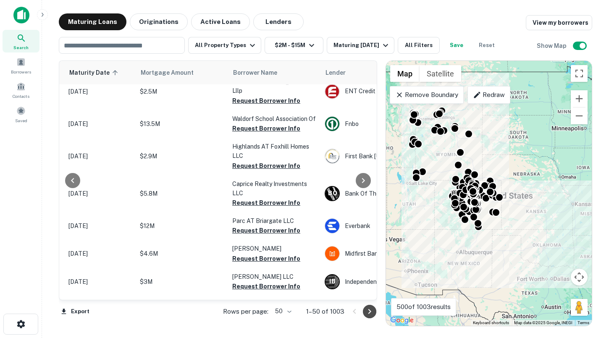
click at [370, 315] on icon "Go to next page" at bounding box center [369, 311] width 10 height 10
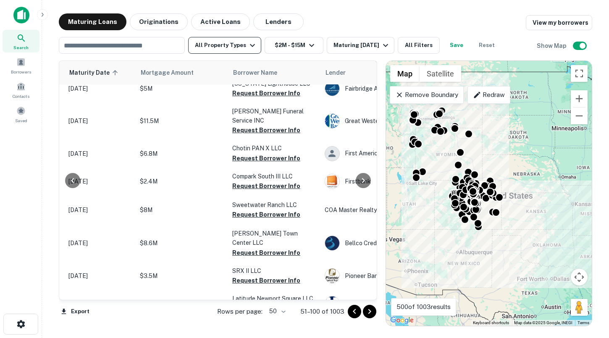
click at [227, 50] on button "All Property Types" at bounding box center [224, 45] width 73 height 17
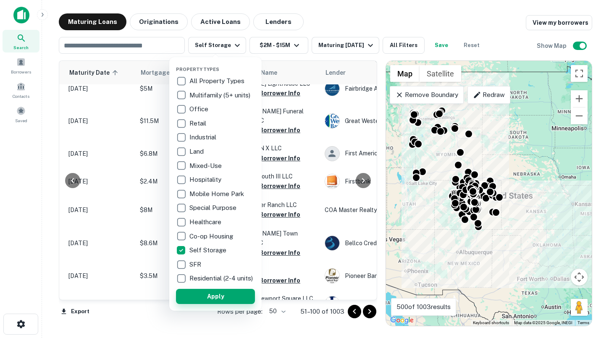
click at [208, 300] on button "Apply" at bounding box center [215, 296] width 79 height 15
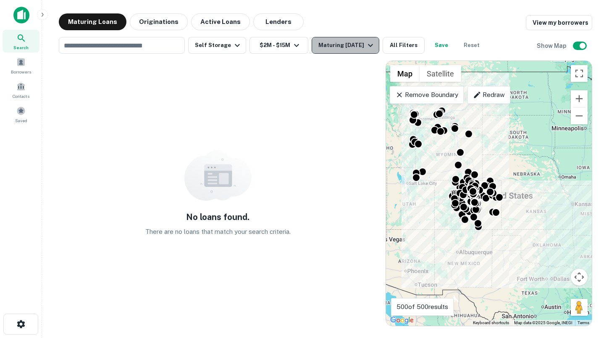
click at [342, 47] on div "Maturing [DATE]" at bounding box center [346, 45] width 57 height 10
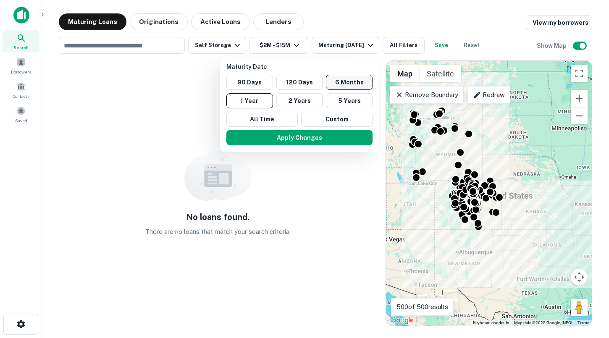
click at [330, 82] on button "6 Months" at bounding box center [349, 82] width 47 height 15
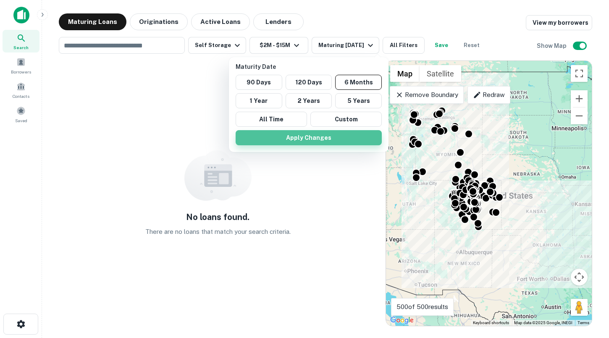
click at [307, 141] on button "Apply Changes" at bounding box center [308, 137] width 146 height 15
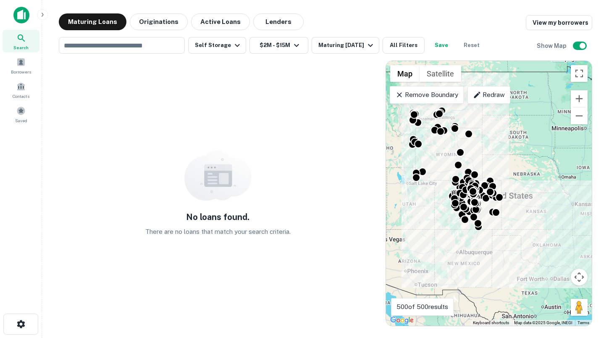
click at [421, 99] on p "Remove Boundary" at bounding box center [426, 95] width 63 height 10
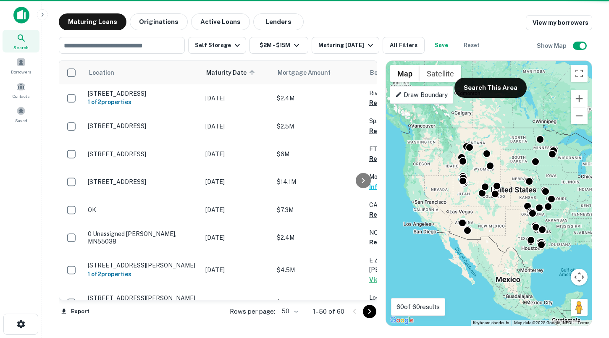
drag, startPoint x: 442, startPoint y: 211, endPoint x: 483, endPoint y: 211, distance: 41.1
click at [483, 211] on div "To activate drag with keyboard, press Alt + Enter. Once in keyboard drag state,…" at bounding box center [489, 193] width 206 height 265
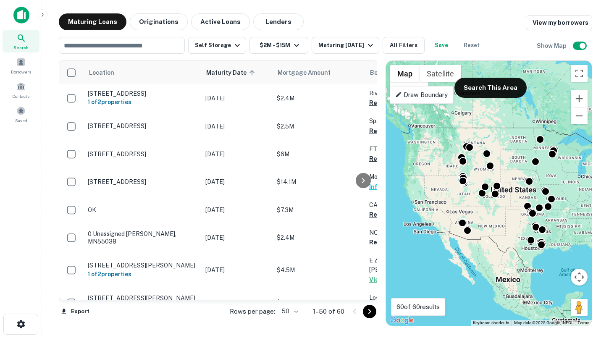
click at [438, 93] on p "Draw Boundary" at bounding box center [421, 95] width 52 height 10
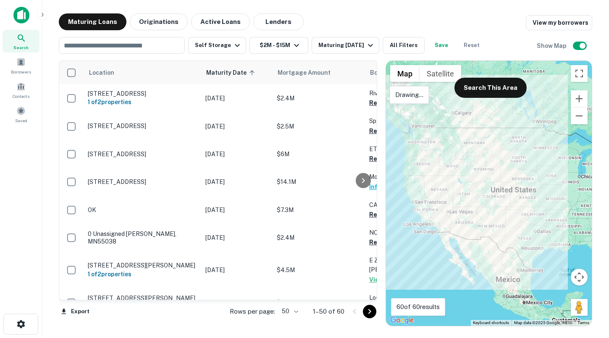
click at [439, 95] on div at bounding box center [489, 193] width 206 height 265
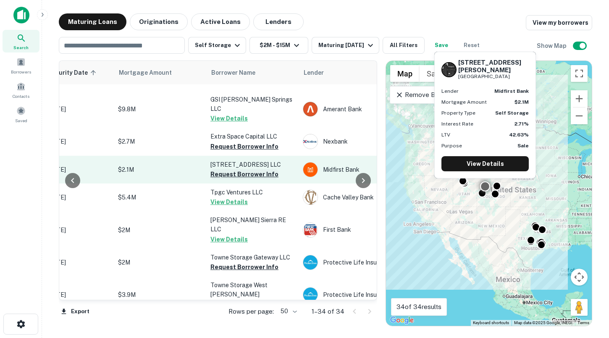
scroll to position [693, 157]
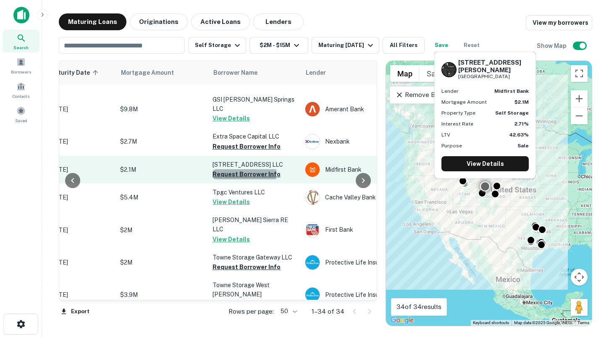
click at [236, 169] on button "Request Borrower Info" at bounding box center [246, 174] width 68 height 10
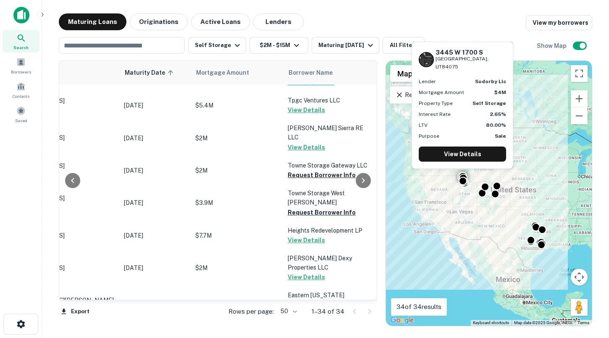
scroll to position [785, 79]
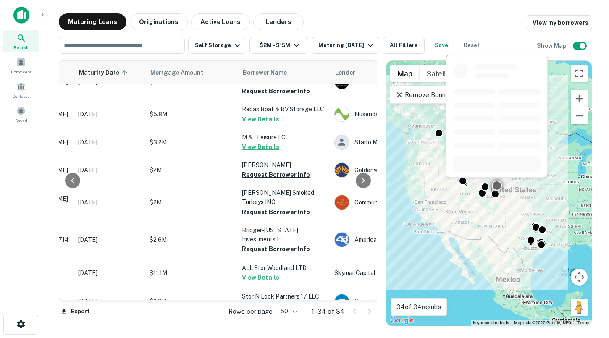
scroll to position [331, 127]
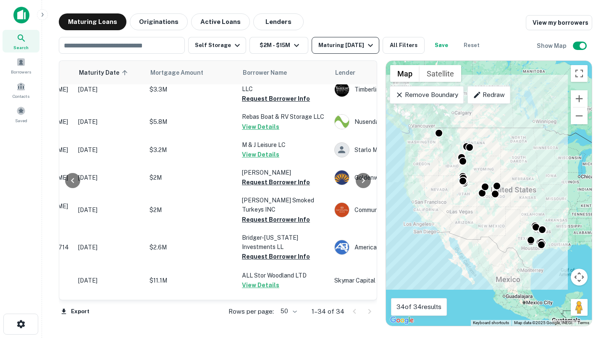
click at [343, 46] on div "Maturing [DATE]" at bounding box center [346, 45] width 57 height 10
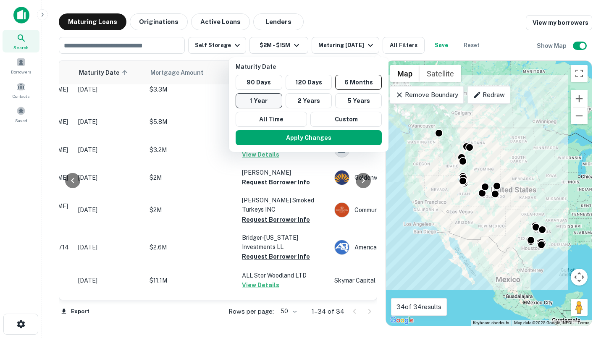
click at [270, 97] on button "1 Year" at bounding box center [258, 100] width 47 height 15
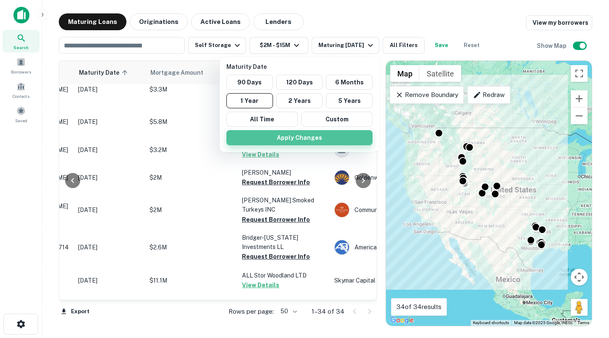
click at [286, 139] on button "Apply Changes" at bounding box center [299, 137] width 146 height 15
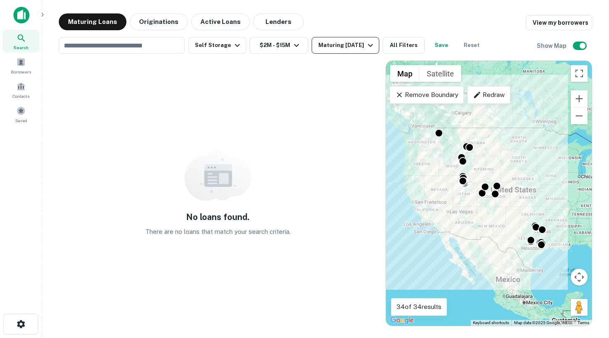
click at [327, 41] on div "Maturing [DATE]" at bounding box center [346, 45] width 57 height 10
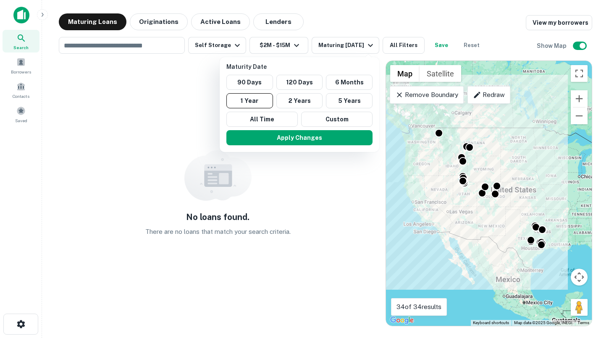
click at [345, 44] on div at bounding box center [304, 169] width 609 height 338
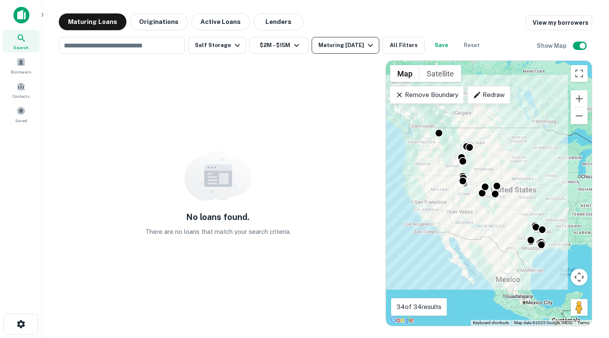
click at [339, 47] on div "Maturing [DATE]" at bounding box center [346, 45] width 57 height 10
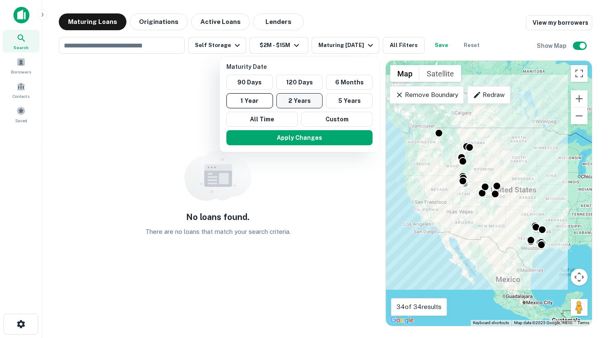
click at [309, 98] on button "2 Years" at bounding box center [299, 100] width 47 height 15
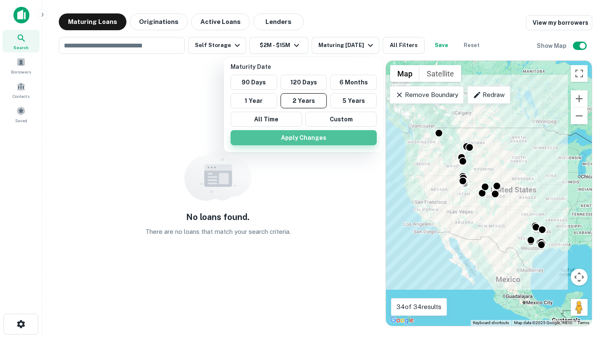
click at [307, 133] on button "Apply Changes" at bounding box center [303, 137] width 146 height 15
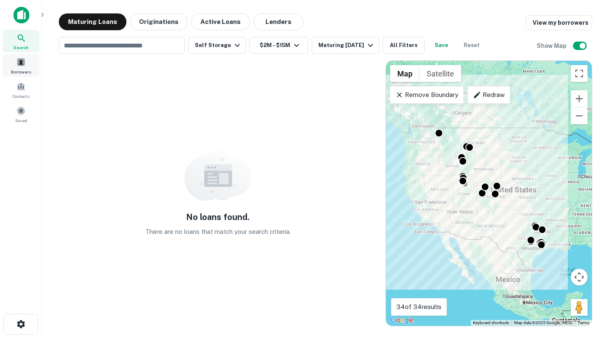
click at [18, 68] on span "Borrowers" at bounding box center [21, 71] width 20 height 7
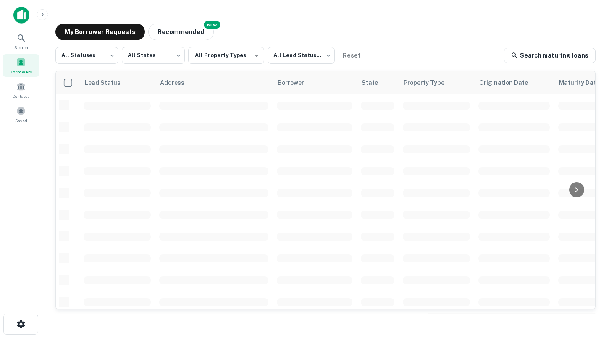
scroll to position [331, 0]
